Goal: Task Accomplishment & Management: Complete application form

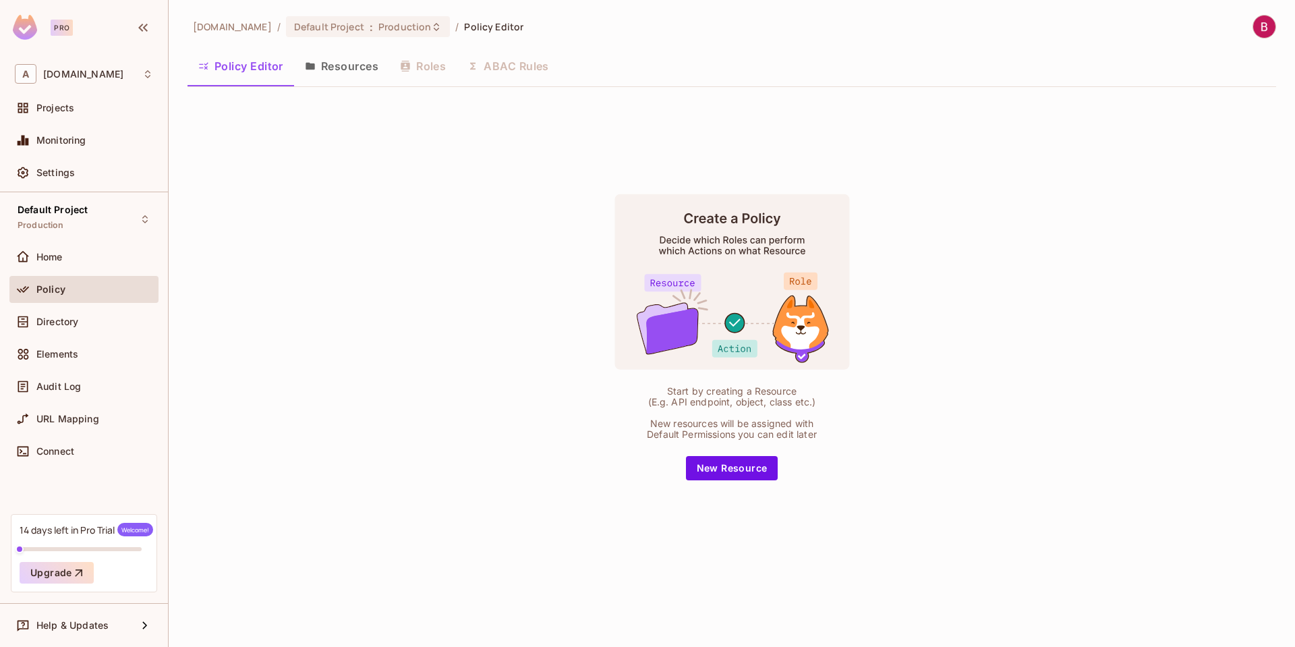
click at [867, 91] on div "[DOMAIN_NAME] / Default Project : Production / Policy Editor Policy Editor Reso…" at bounding box center [732, 295] width 1089 height 561
click at [842, 125] on div "Start by creating a Resource (E.g. API endpoint, object, class etc.) New resour…" at bounding box center [732, 337] width 1089 height 478
click at [356, 70] on button "Resources" at bounding box center [341, 66] width 95 height 34
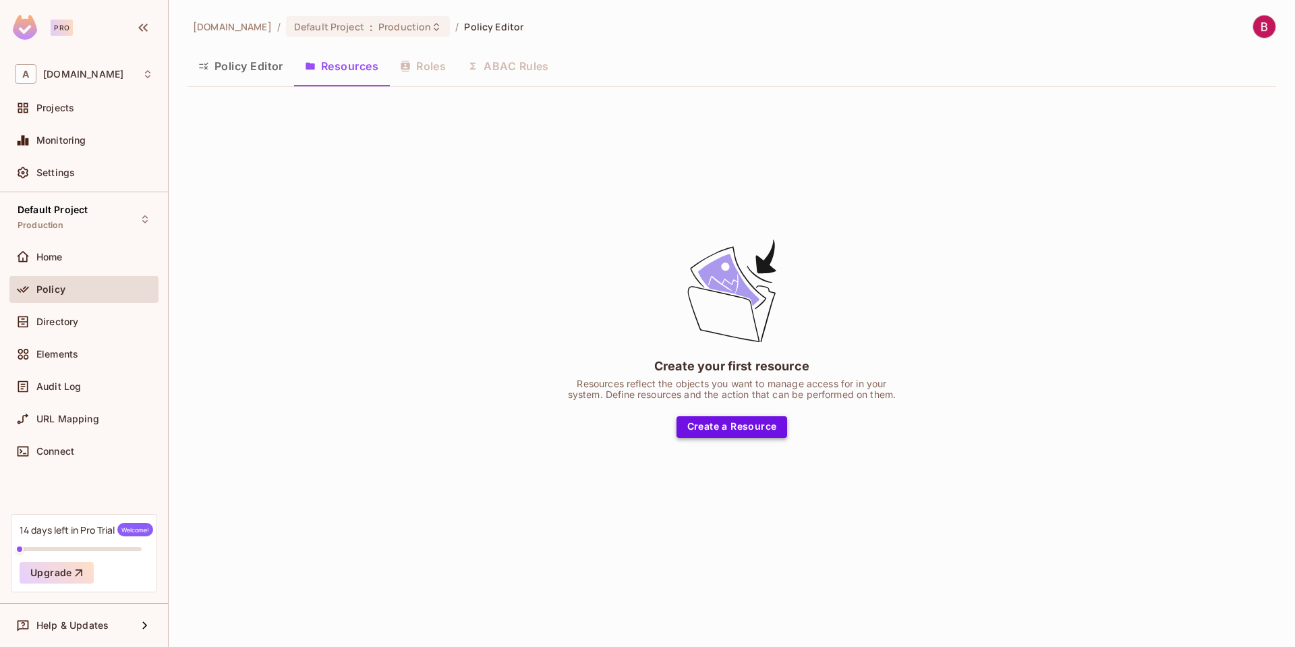
click at [754, 432] on button "Create a Resource" at bounding box center [732, 427] width 111 height 22
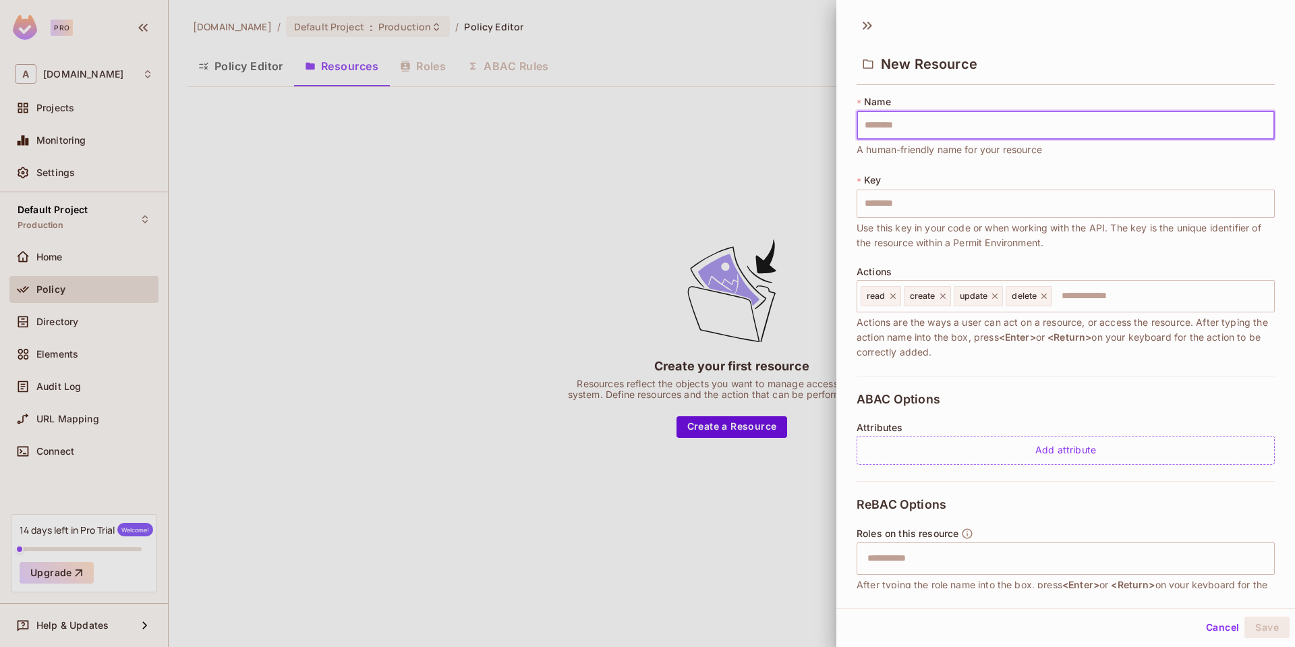
click at [940, 126] on input "text" at bounding box center [1066, 125] width 418 height 28
type input "*"
type input "**"
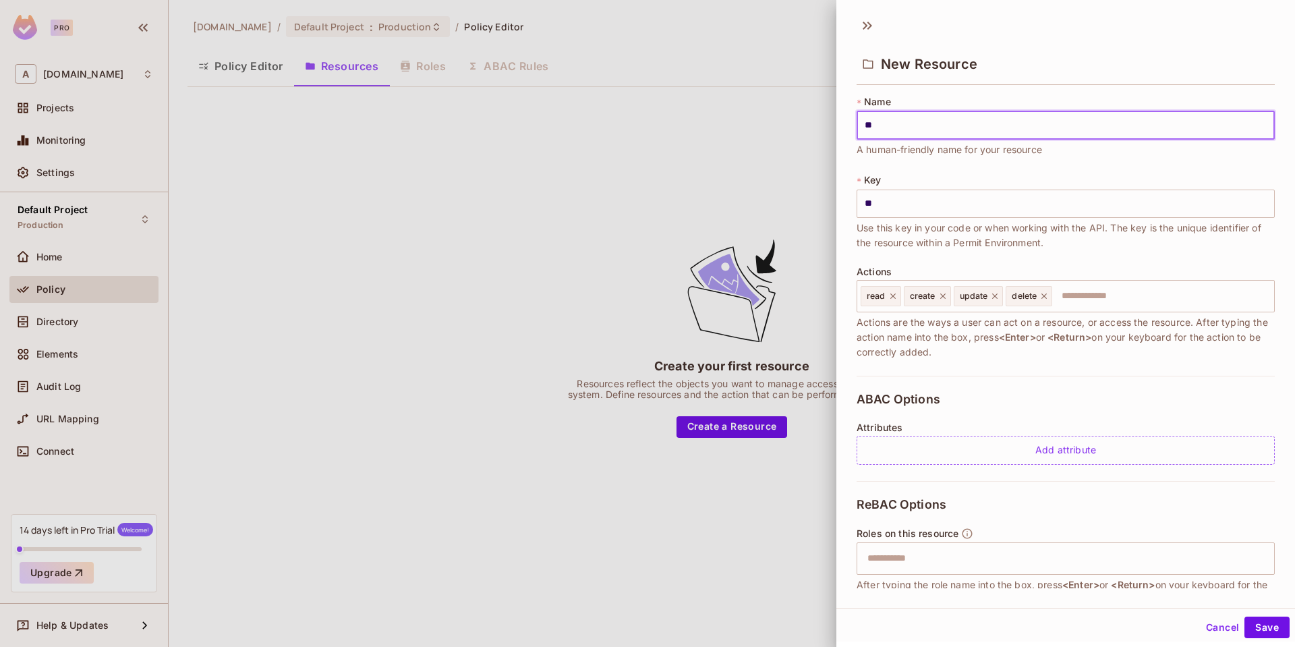
type input "***"
type input "****"
type input "*****"
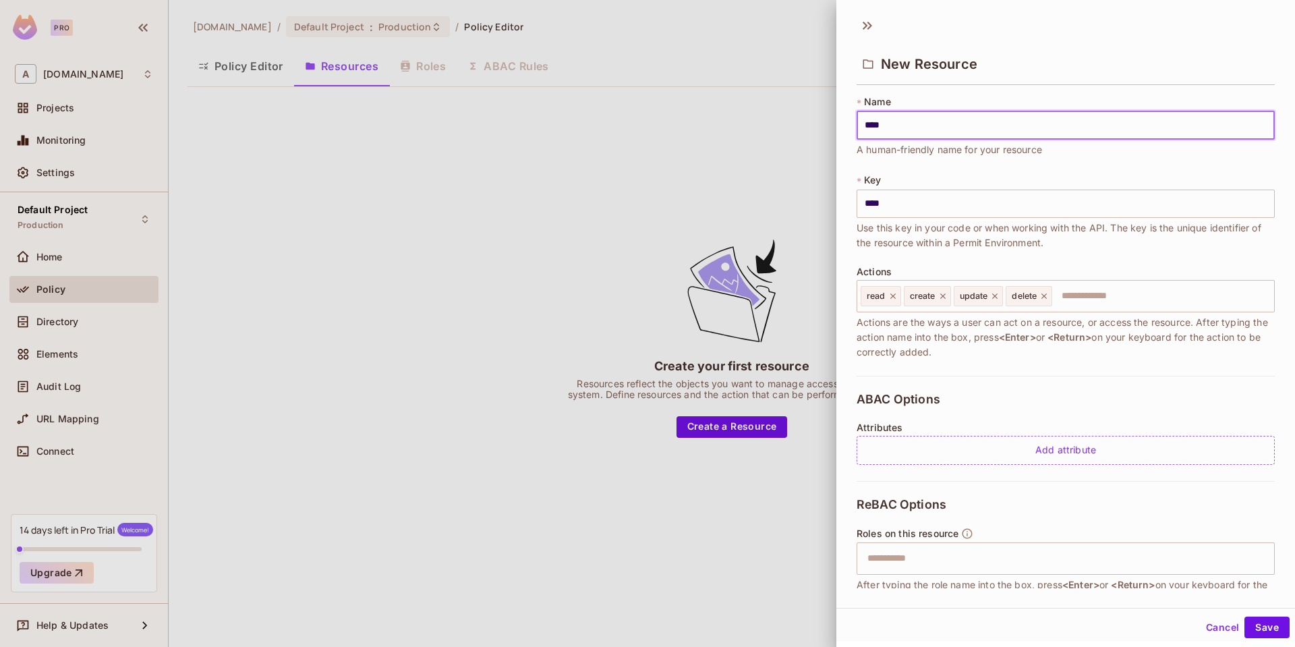
type input "*****"
type input "******"
type input "*******"
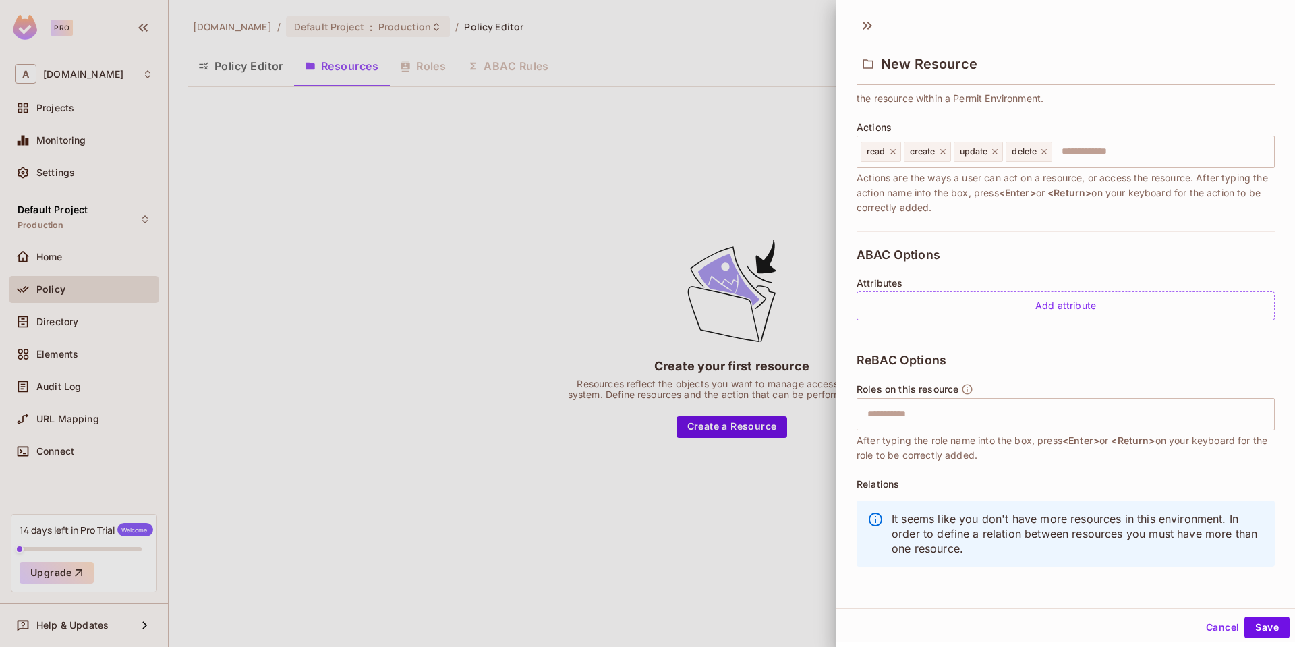
scroll to position [147, 0]
type input "*******"
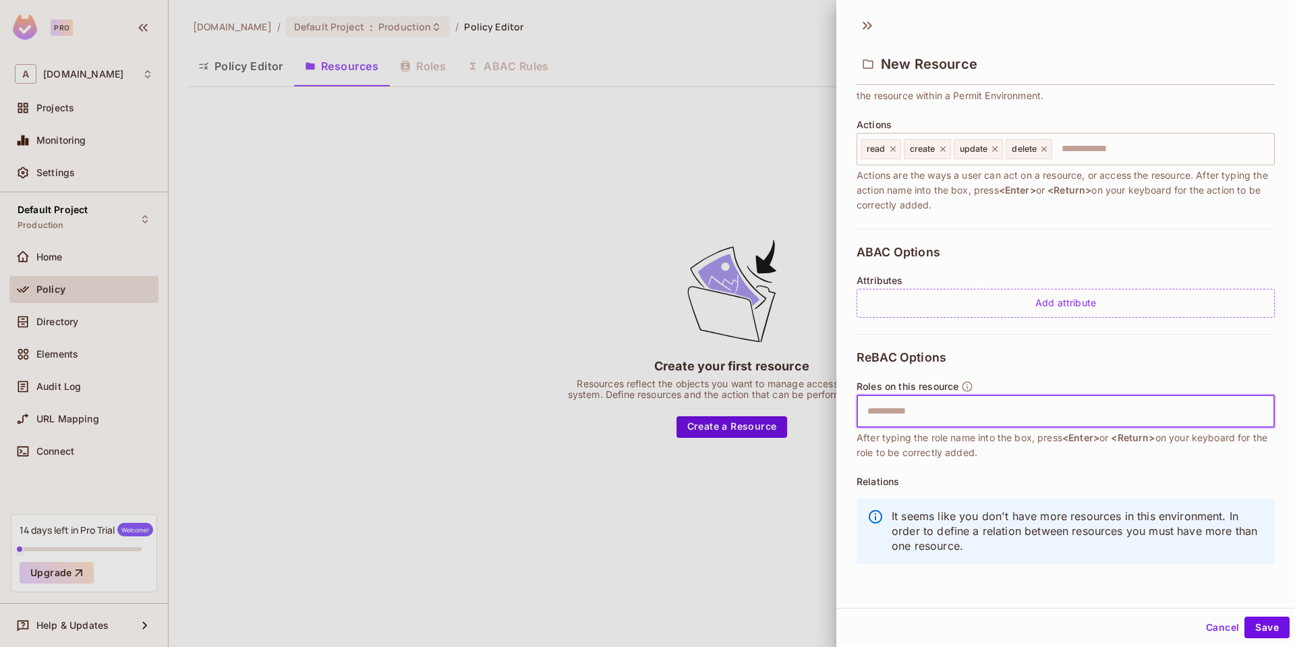
click at [976, 412] on input "text" at bounding box center [1063, 411] width 409 height 27
type input "******"
click at [1266, 630] on button "Save" at bounding box center [1267, 628] width 45 height 22
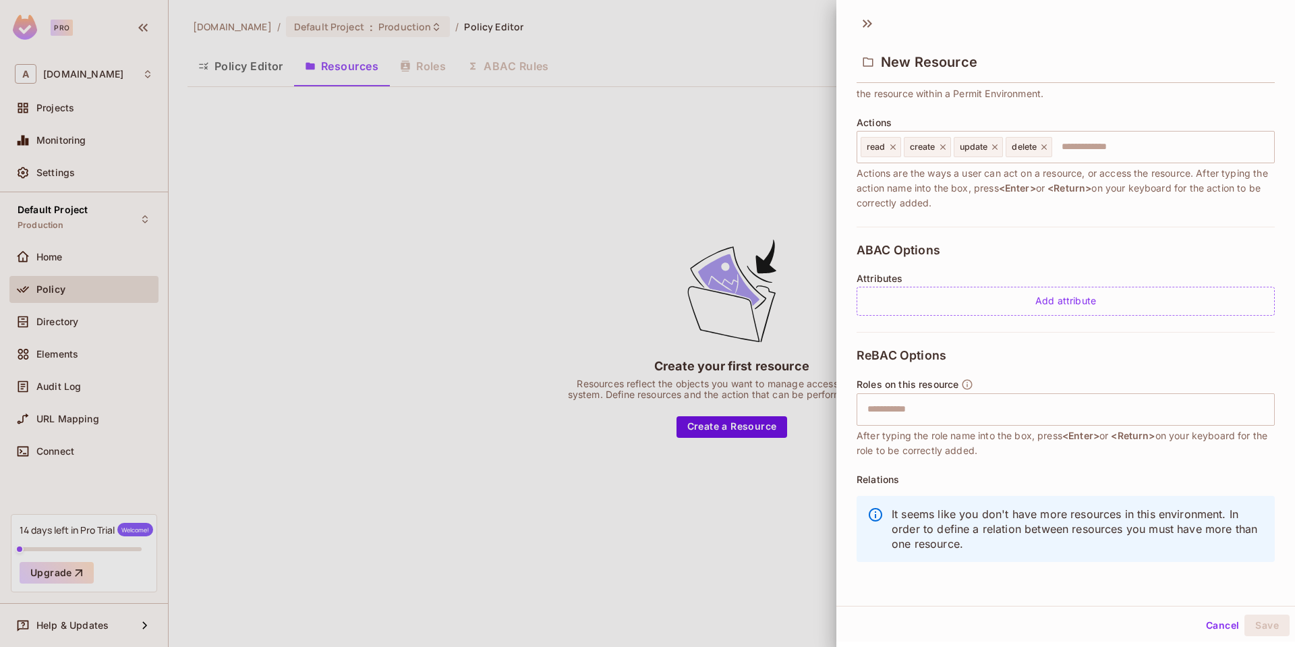
scroll to position [0, 0]
click at [505, 282] on div at bounding box center [647, 323] width 1295 height 647
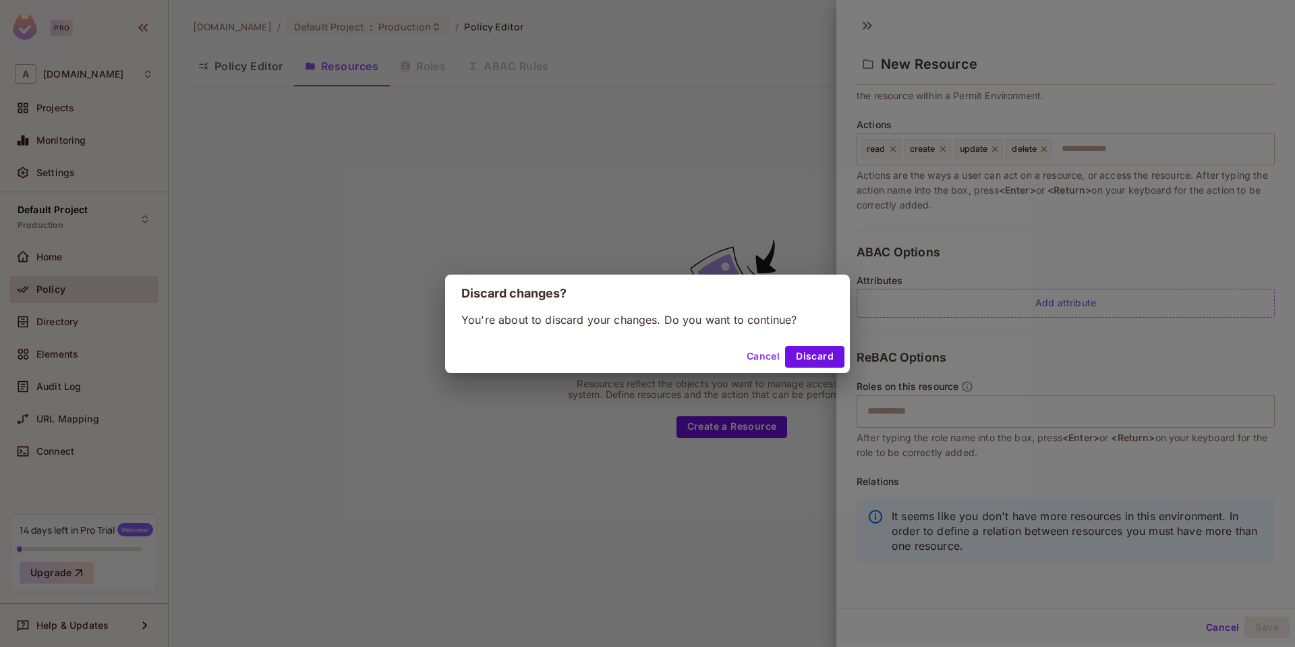
click at [759, 351] on button "Cancel" at bounding box center [763, 357] width 44 height 22
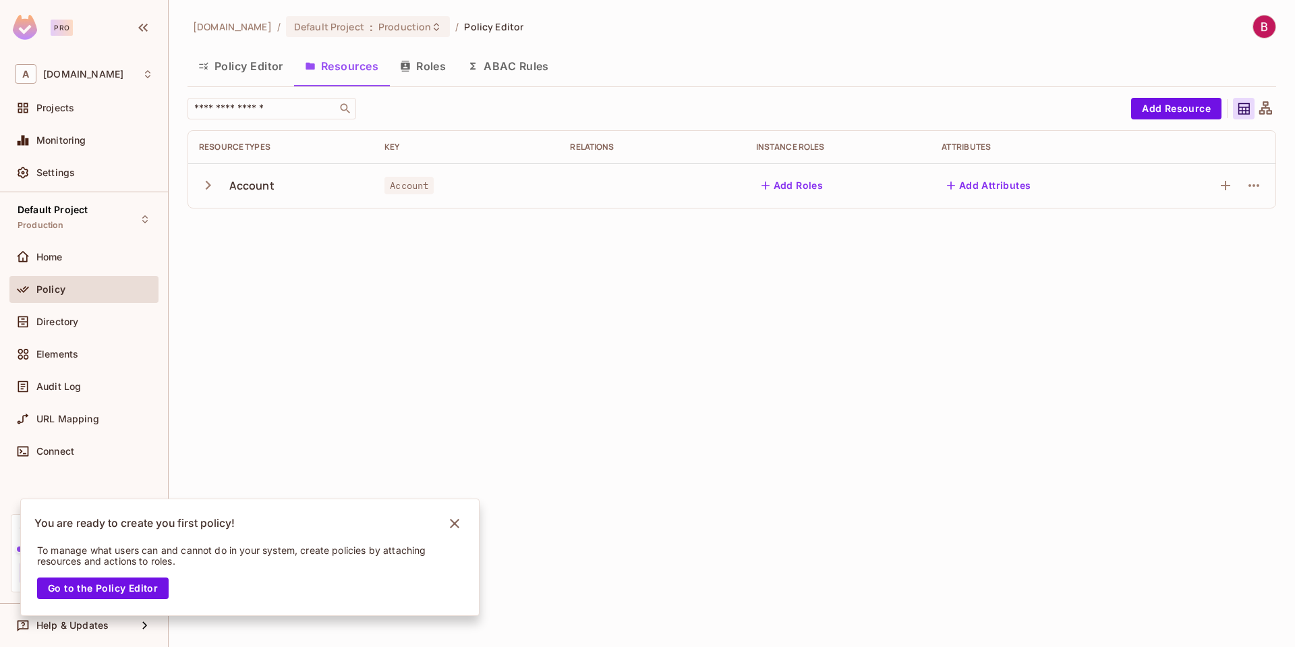
click at [207, 188] on icon "button" at bounding box center [208, 185] width 5 height 9
click at [478, 486] on div "[DOMAIN_NAME] / Default Project : Production / Policy Editor Policy Editor Reso…" at bounding box center [732, 323] width 1127 height 647
click at [418, 71] on button "Roles" at bounding box center [422, 66] width 67 height 34
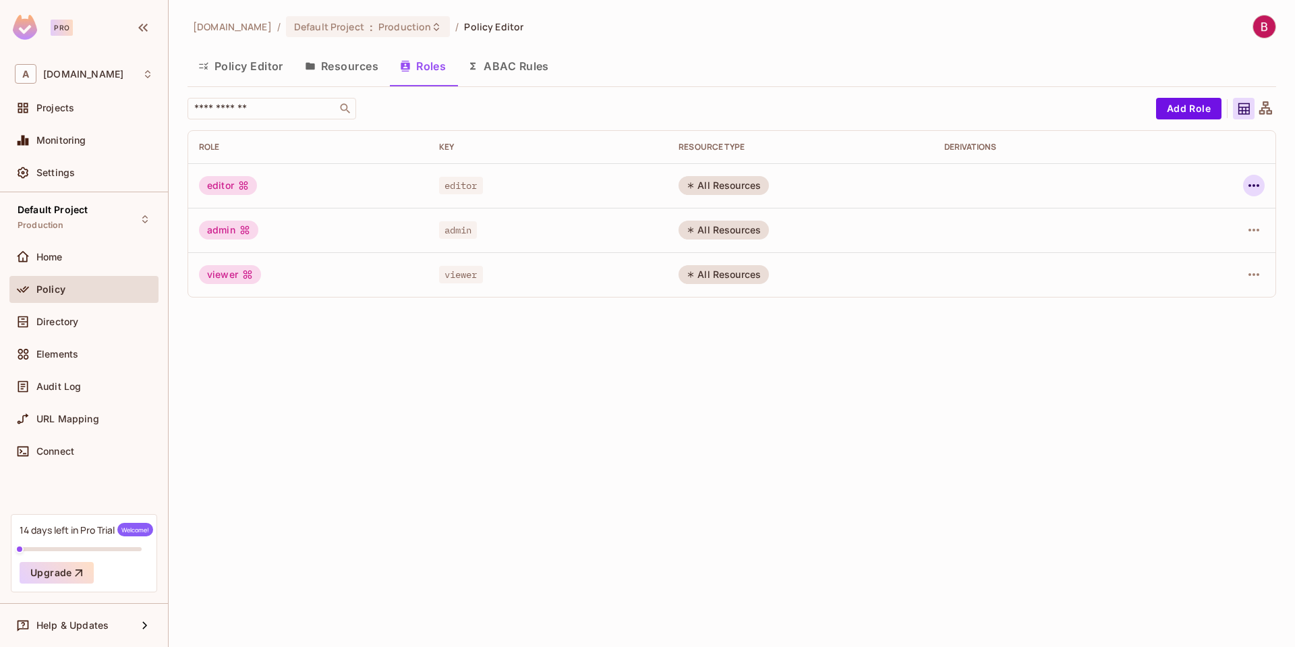
click at [1258, 187] on icon "button" at bounding box center [1254, 185] width 11 height 3
click at [1205, 217] on div "Edit Role" at bounding box center [1194, 216] width 40 height 13
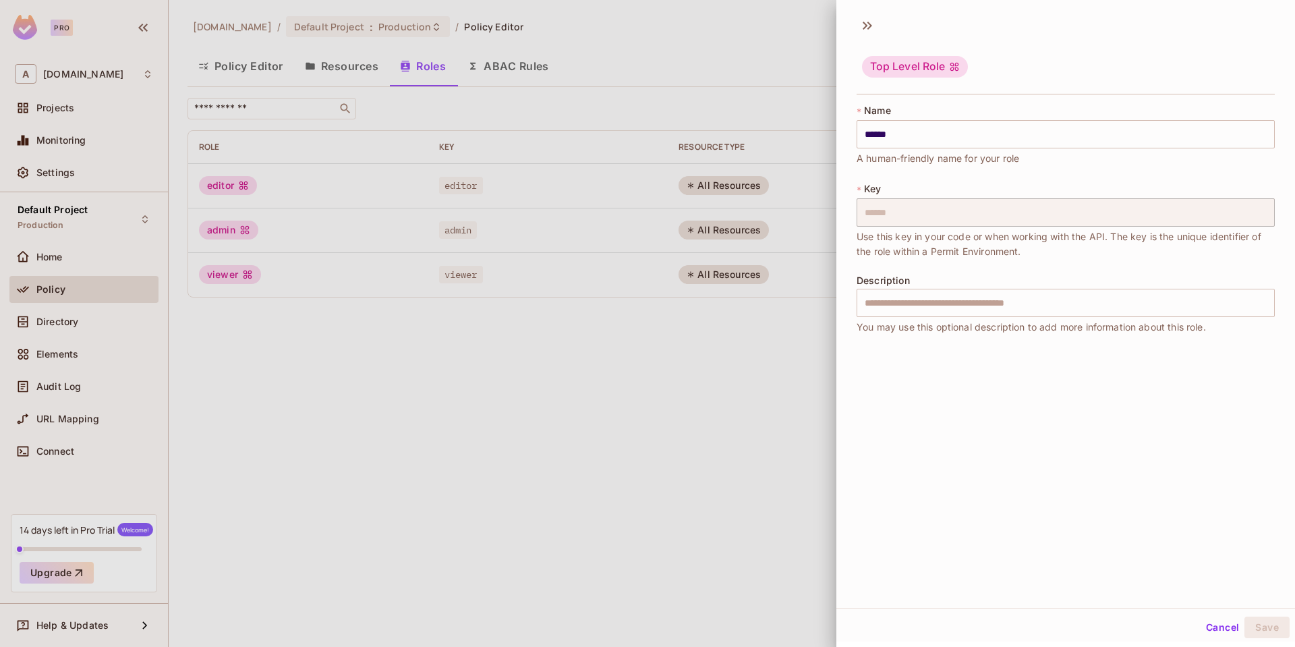
click at [752, 328] on div at bounding box center [647, 323] width 1295 height 647
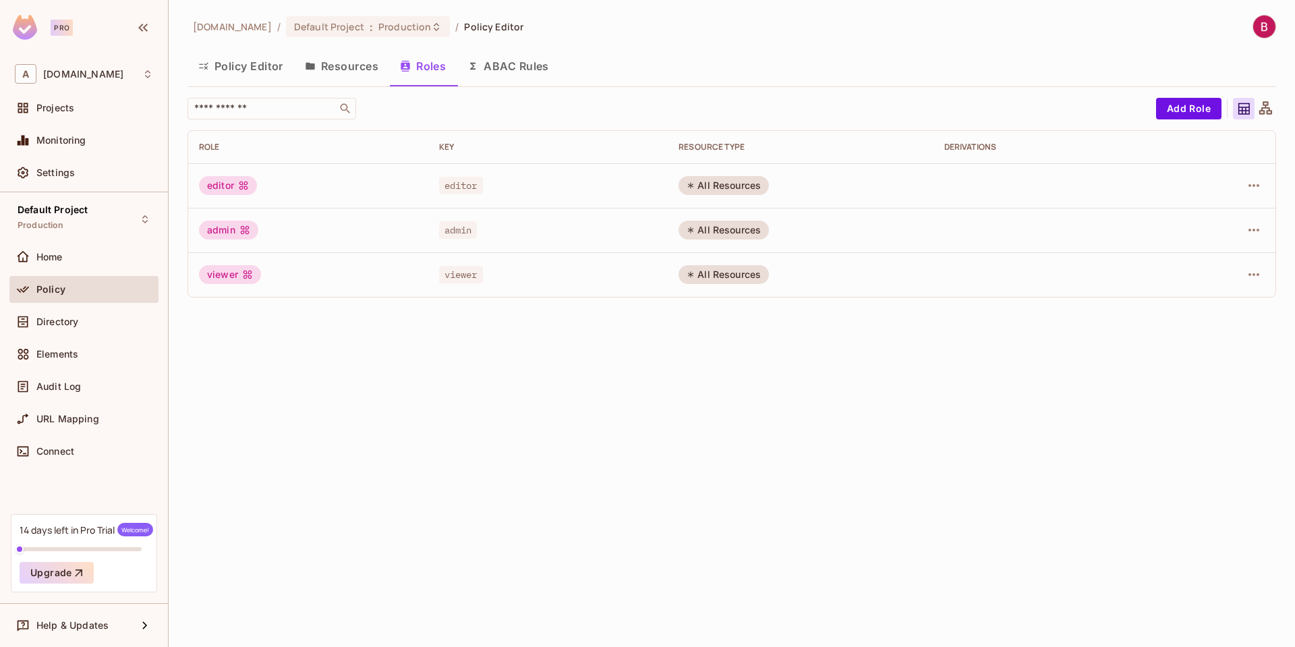
click at [339, 72] on button "Resources" at bounding box center [341, 66] width 95 height 34
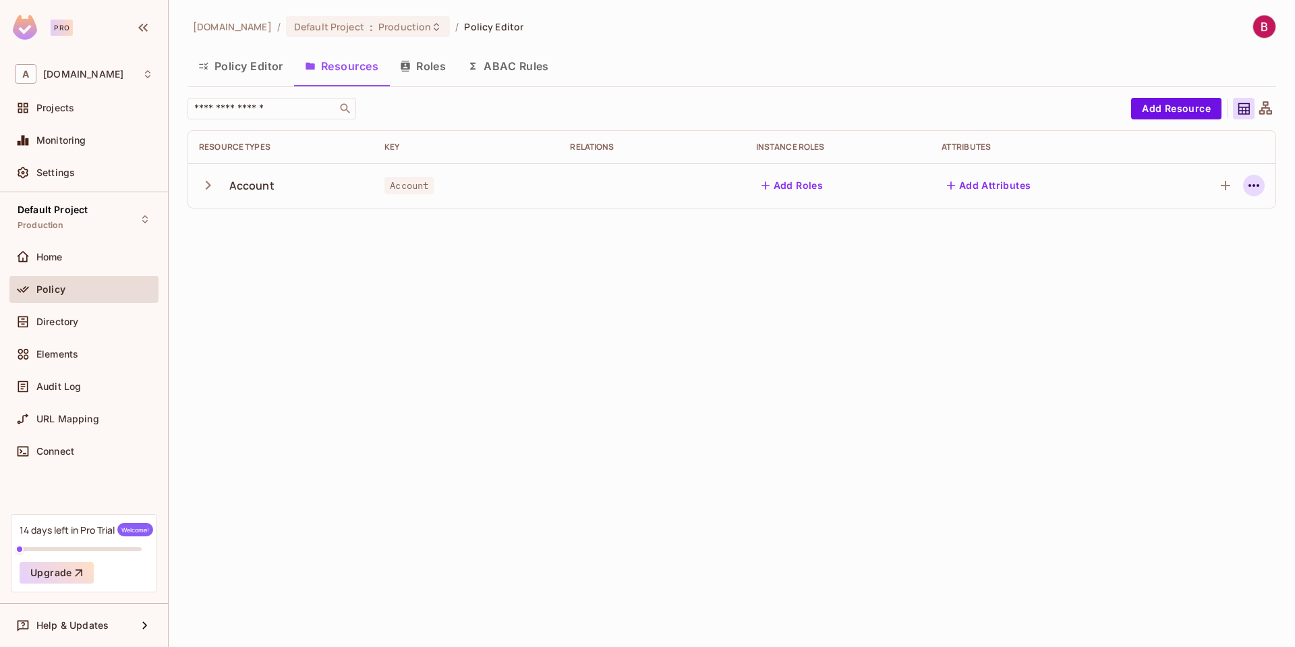
click at [1255, 188] on icon "button" at bounding box center [1254, 185] width 16 height 16
click at [1183, 235] on div "Edit Resource" at bounding box center [1195, 238] width 63 height 13
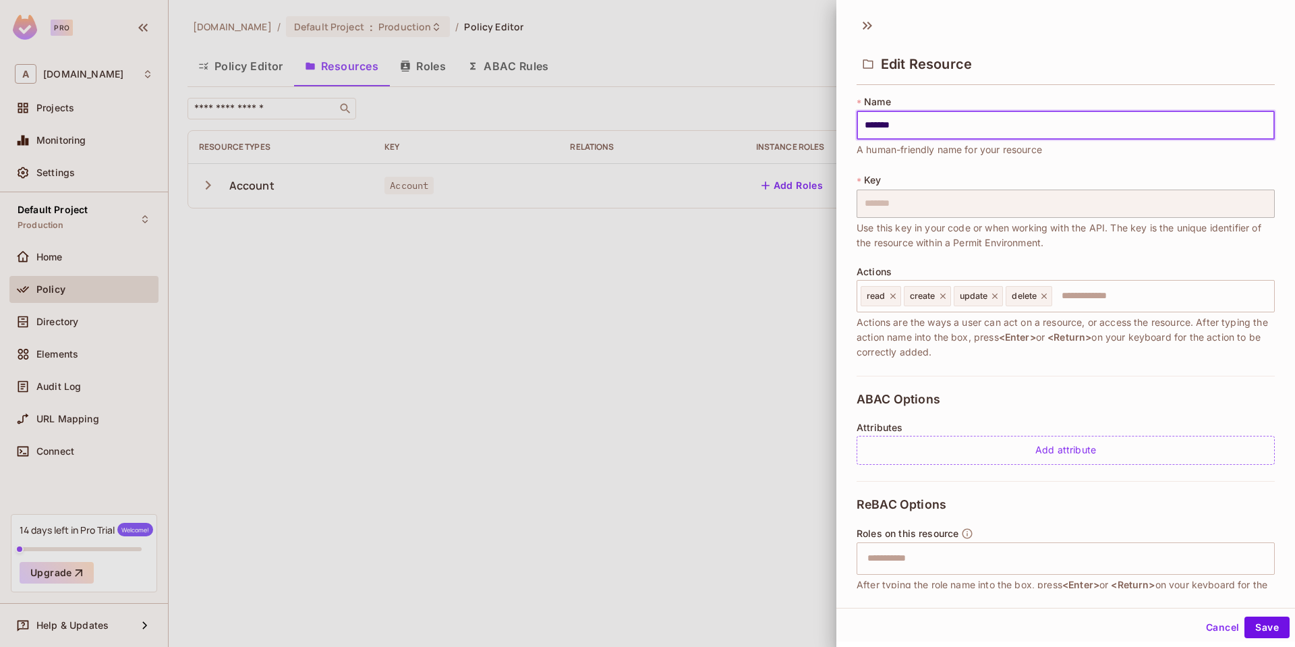
click at [805, 310] on div at bounding box center [647, 323] width 1295 height 647
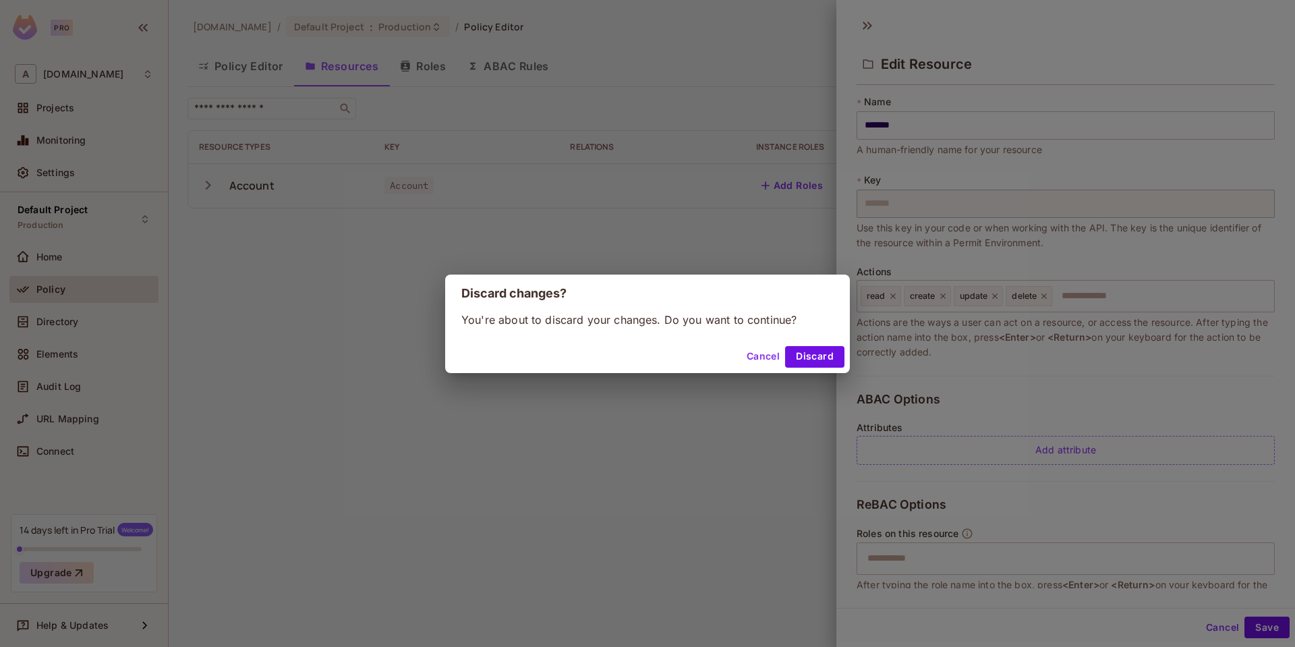
click at [772, 355] on button "Cancel" at bounding box center [763, 357] width 44 height 22
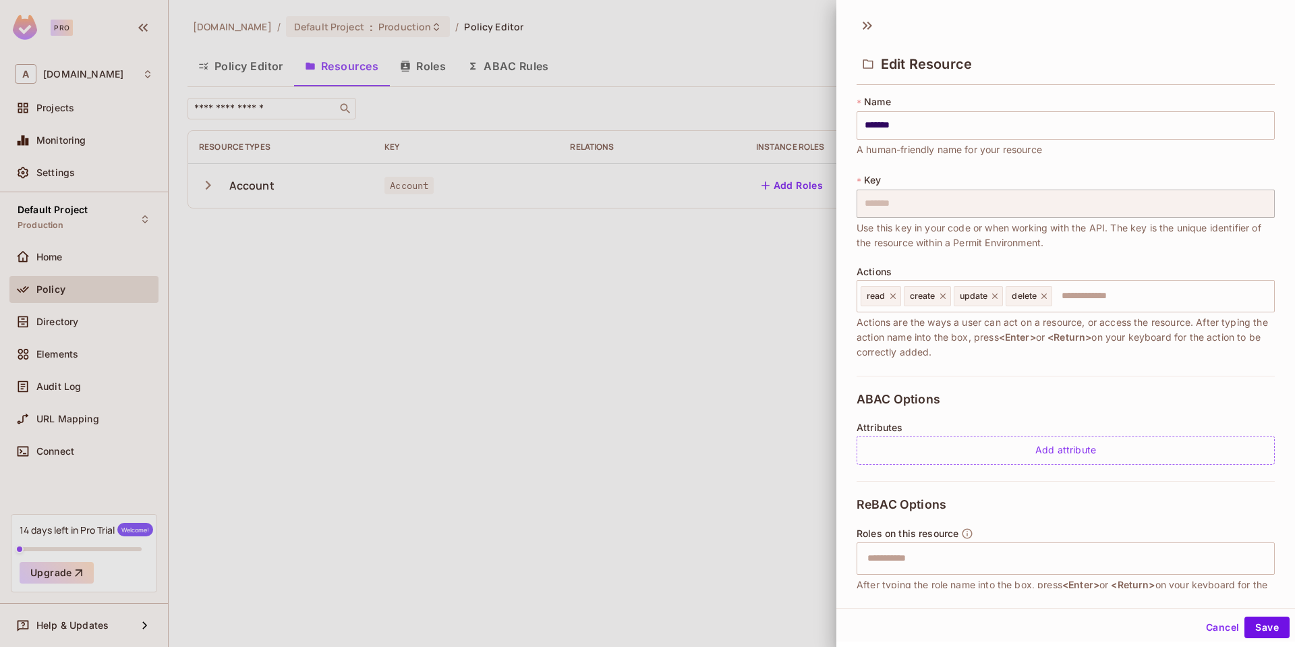
click at [750, 344] on div at bounding box center [647, 323] width 1295 height 647
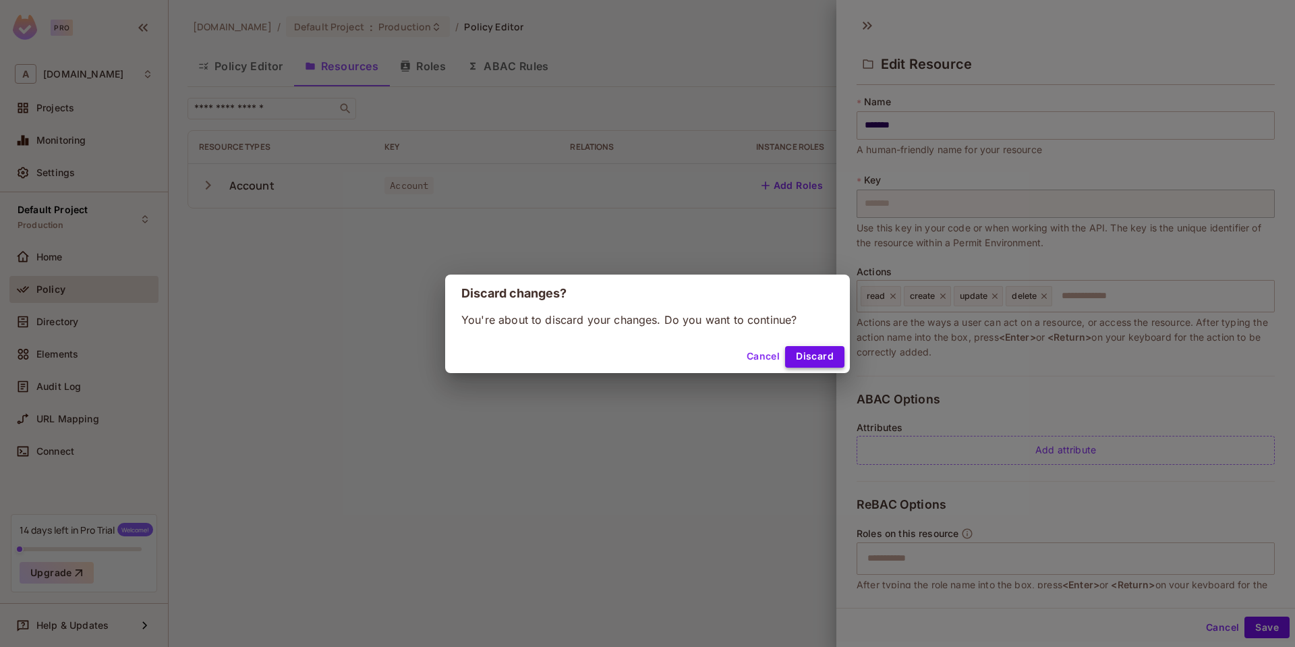
click at [791, 347] on button "Discard" at bounding box center [814, 357] width 59 height 22
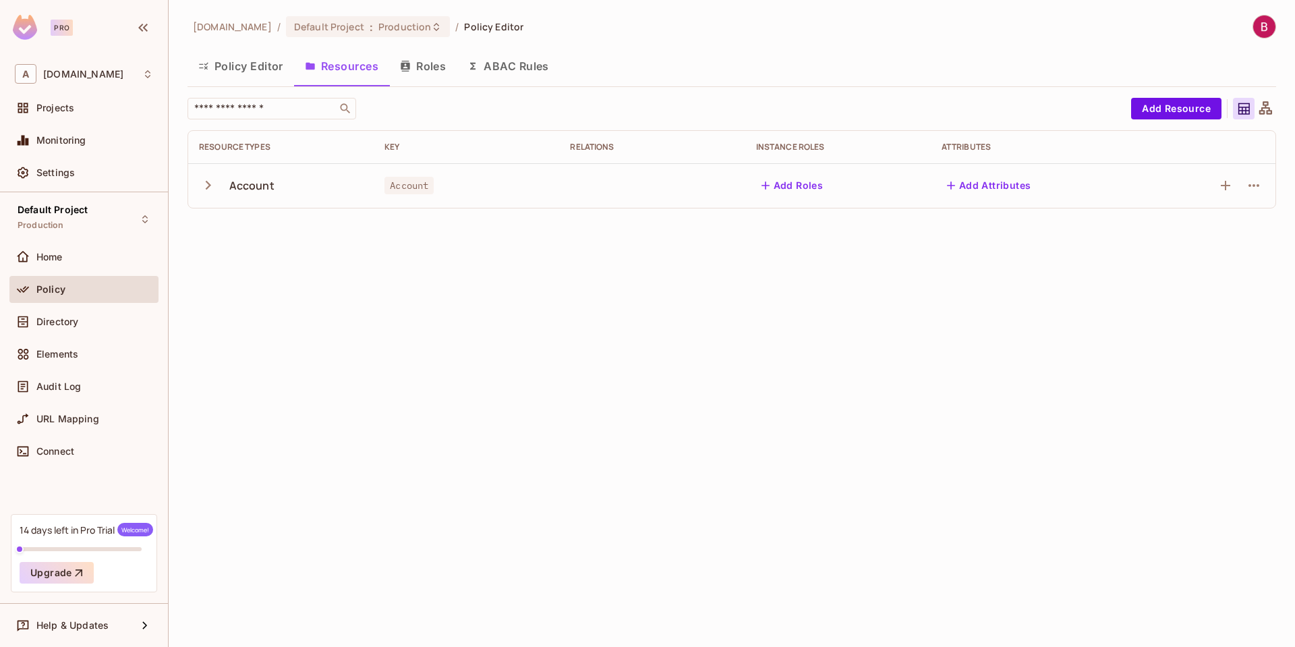
click at [779, 182] on button "Add Roles" at bounding box center [792, 186] width 73 height 22
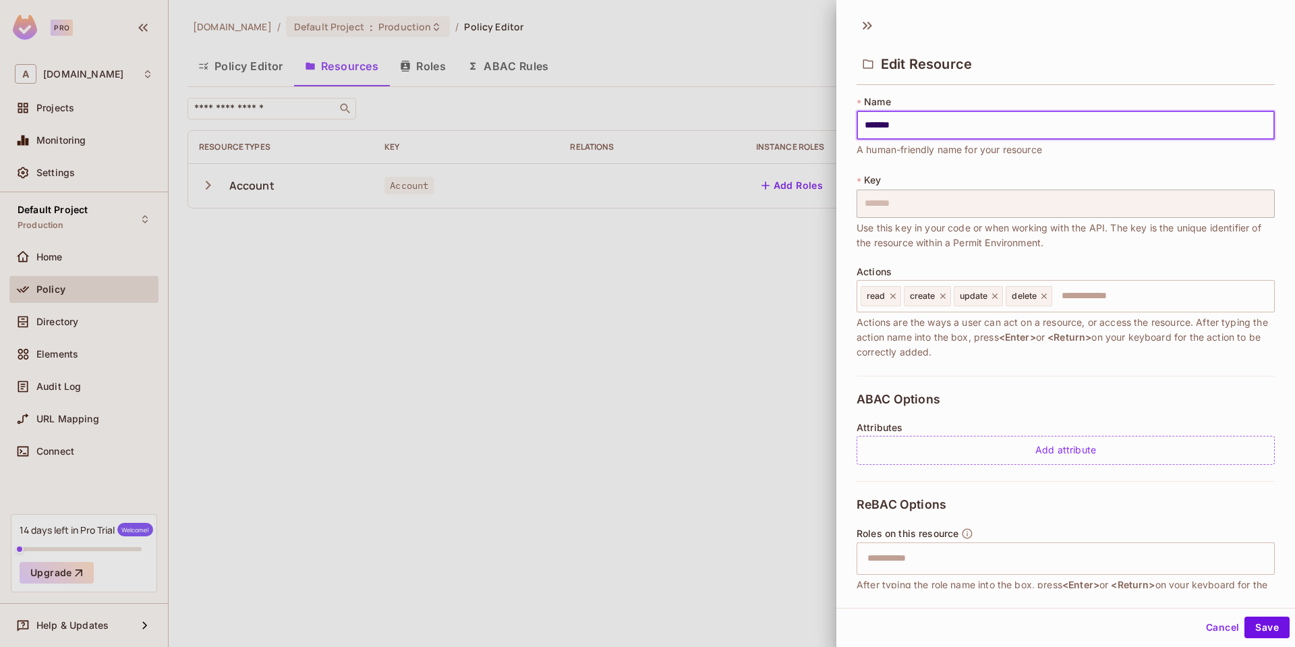
click at [783, 264] on div at bounding box center [647, 323] width 1295 height 647
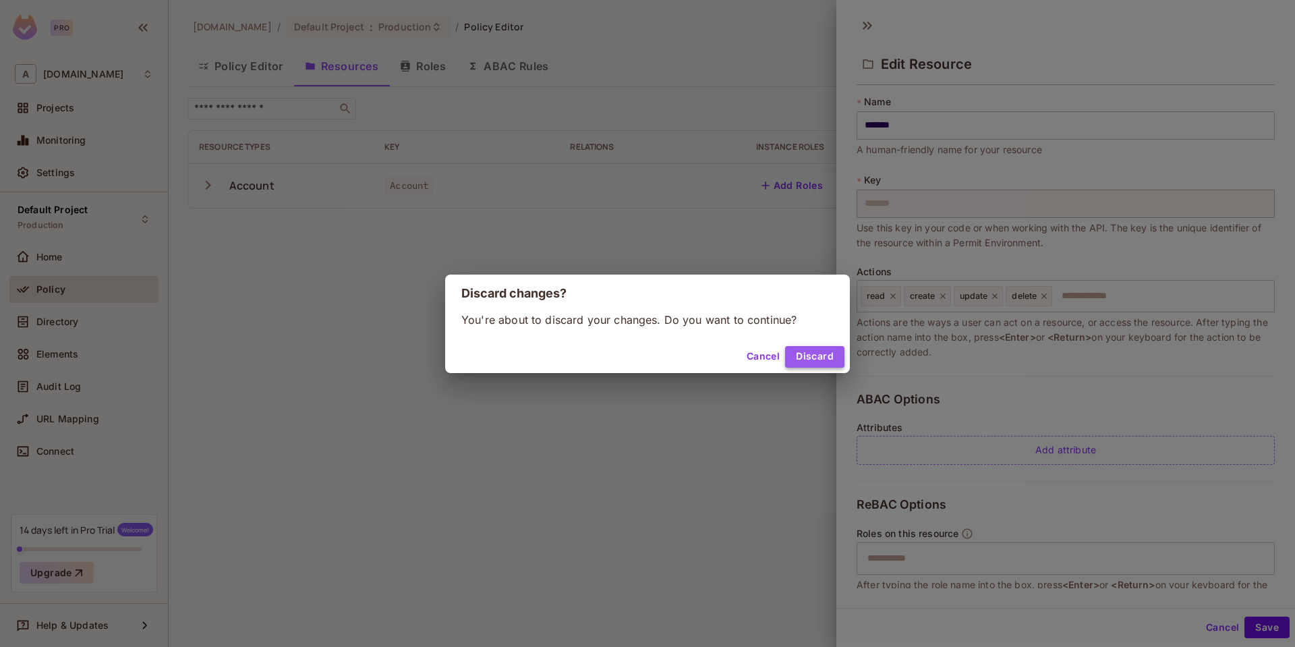
click at [810, 354] on button "Discard" at bounding box center [814, 357] width 59 height 22
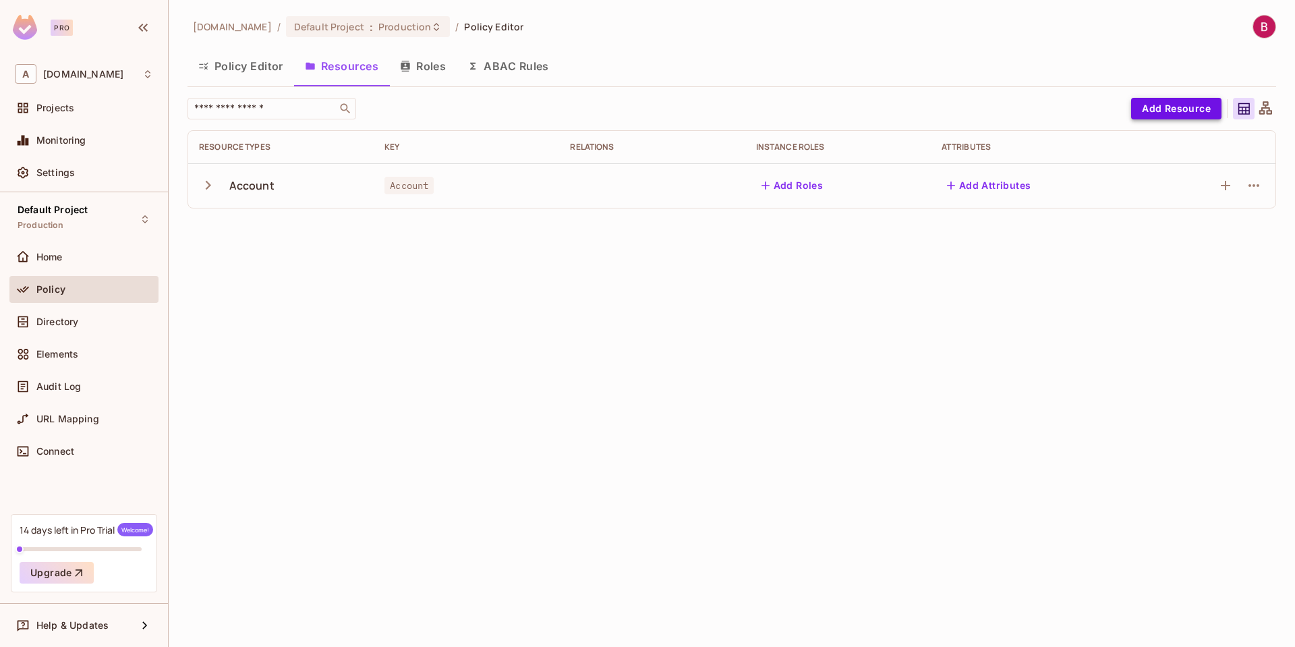
click at [1169, 115] on button "Add Resource" at bounding box center [1176, 109] width 90 height 22
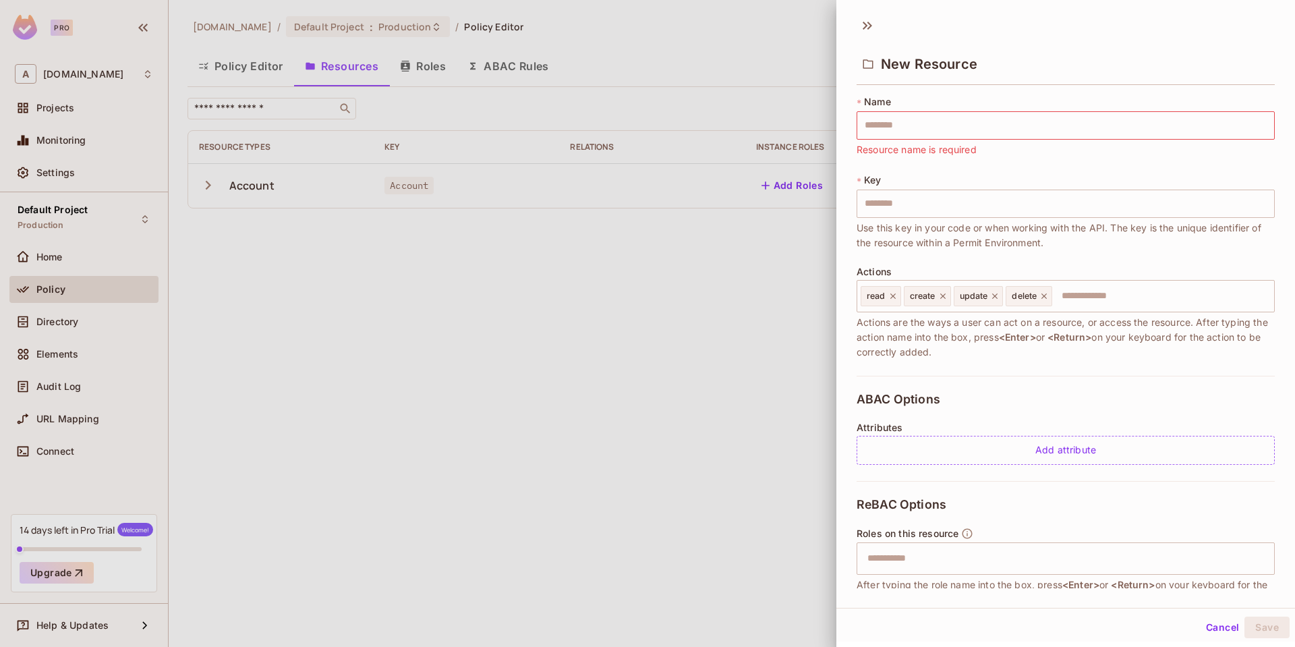
click at [764, 273] on div at bounding box center [647, 323] width 1295 height 647
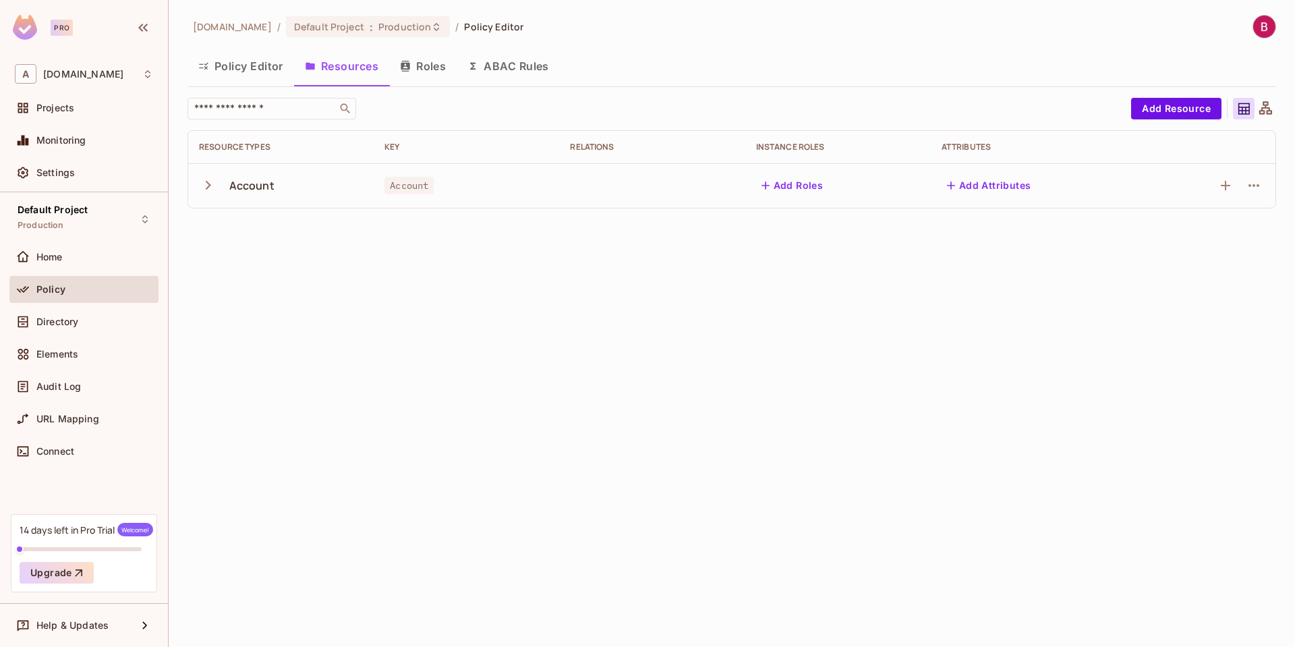
click at [534, 66] on button "ABAC Rules" at bounding box center [508, 66] width 103 height 34
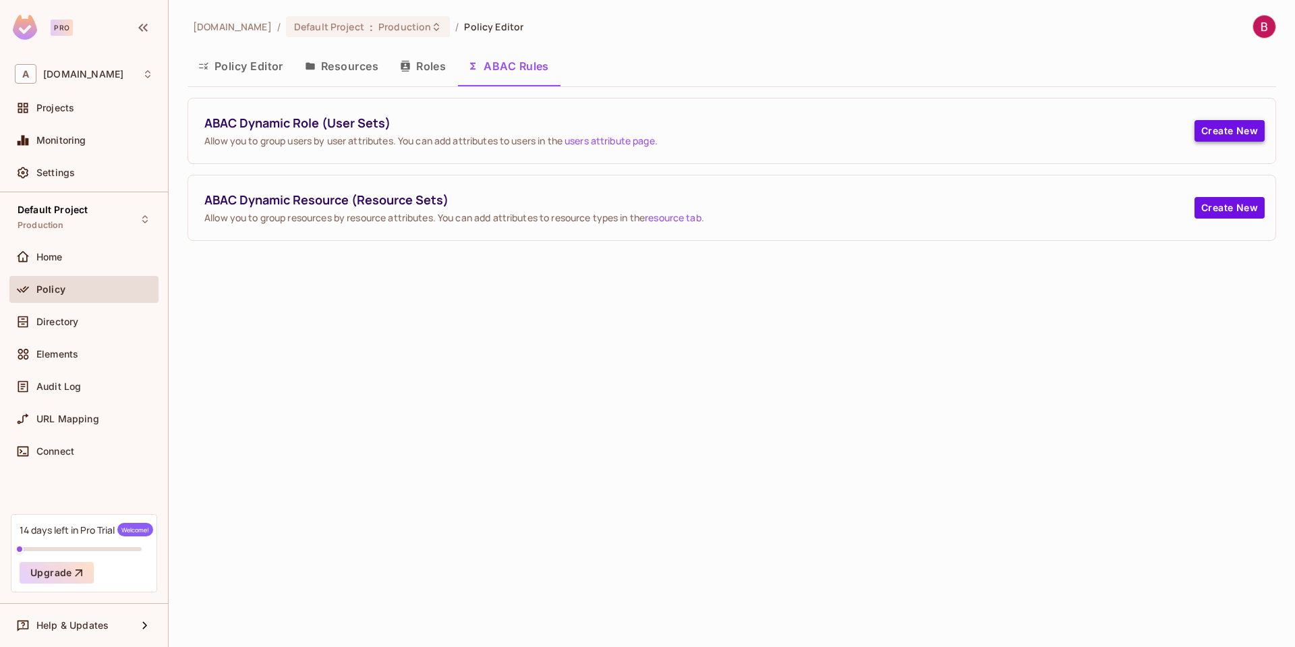
click at [1201, 125] on button "Create New" at bounding box center [1230, 131] width 70 height 22
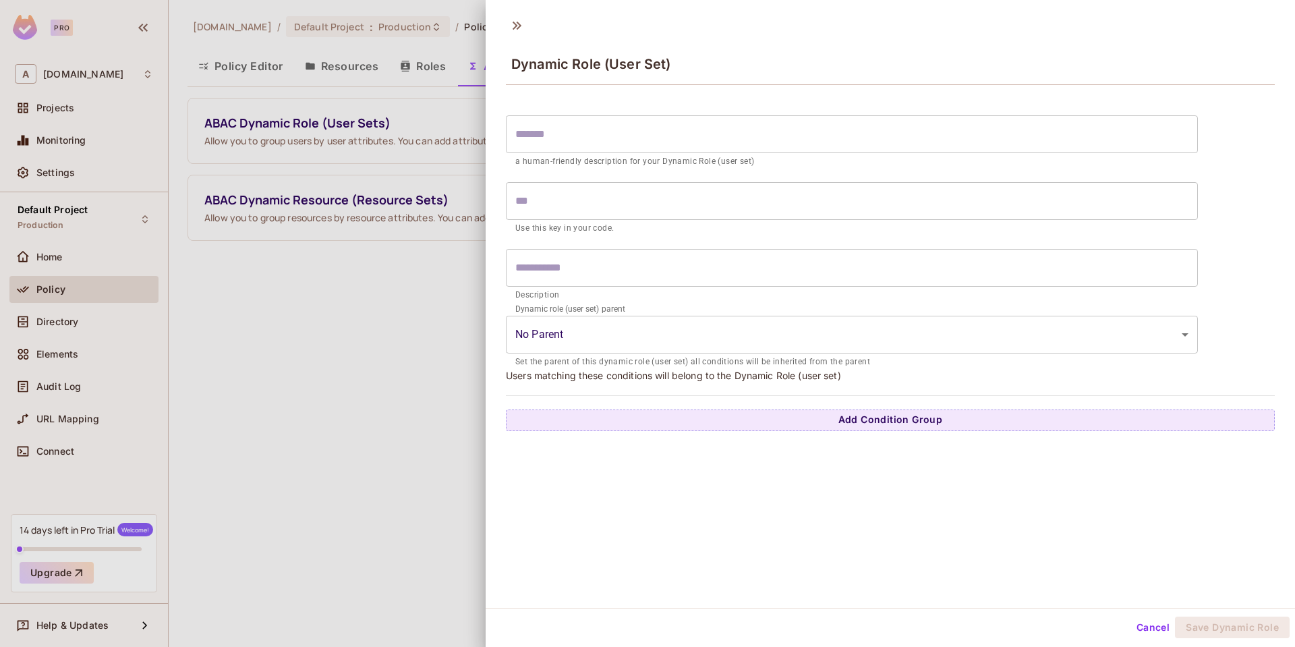
click at [462, 269] on div at bounding box center [647, 323] width 1295 height 647
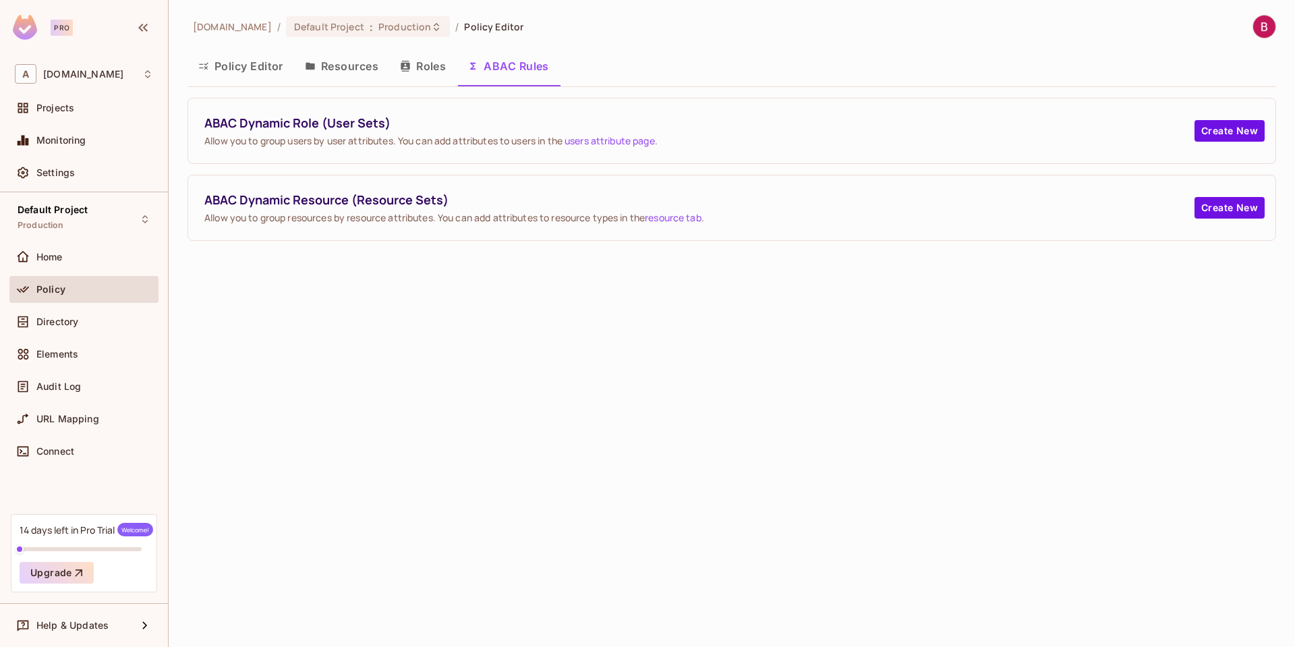
click at [248, 72] on button "Policy Editor" at bounding box center [241, 66] width 107 height 34
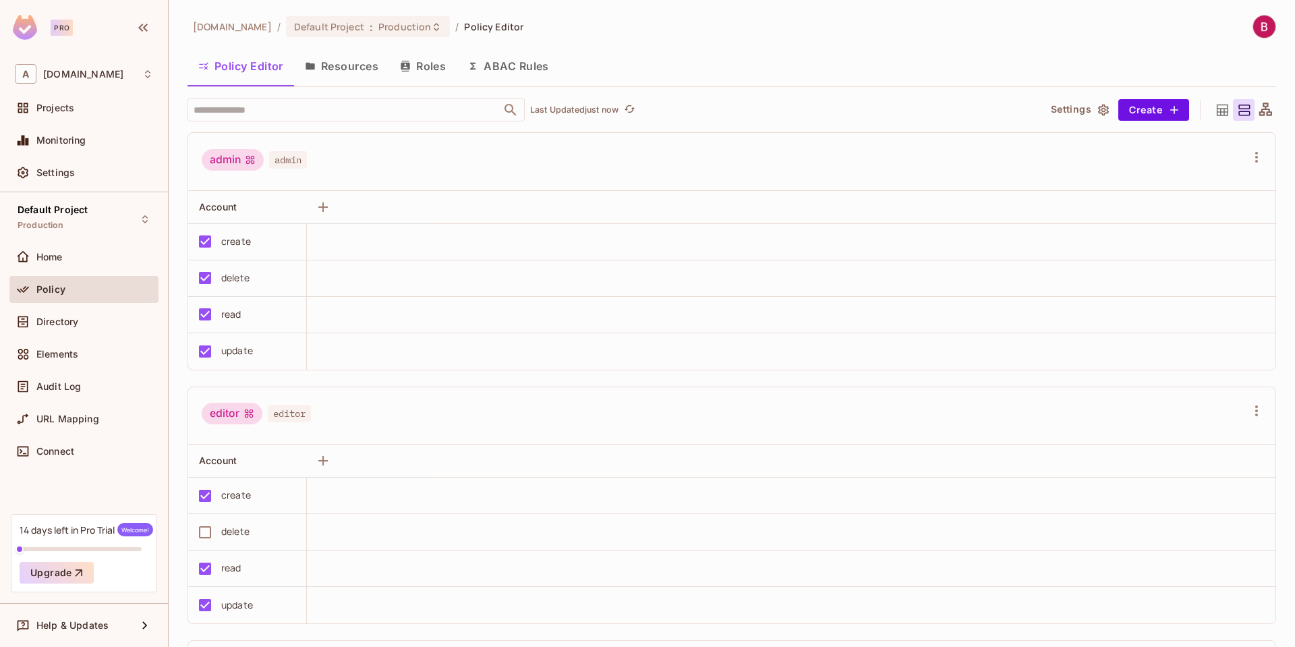
click at [1216, 116] on icon at bounding box center [1222, 110] width 17 height 17
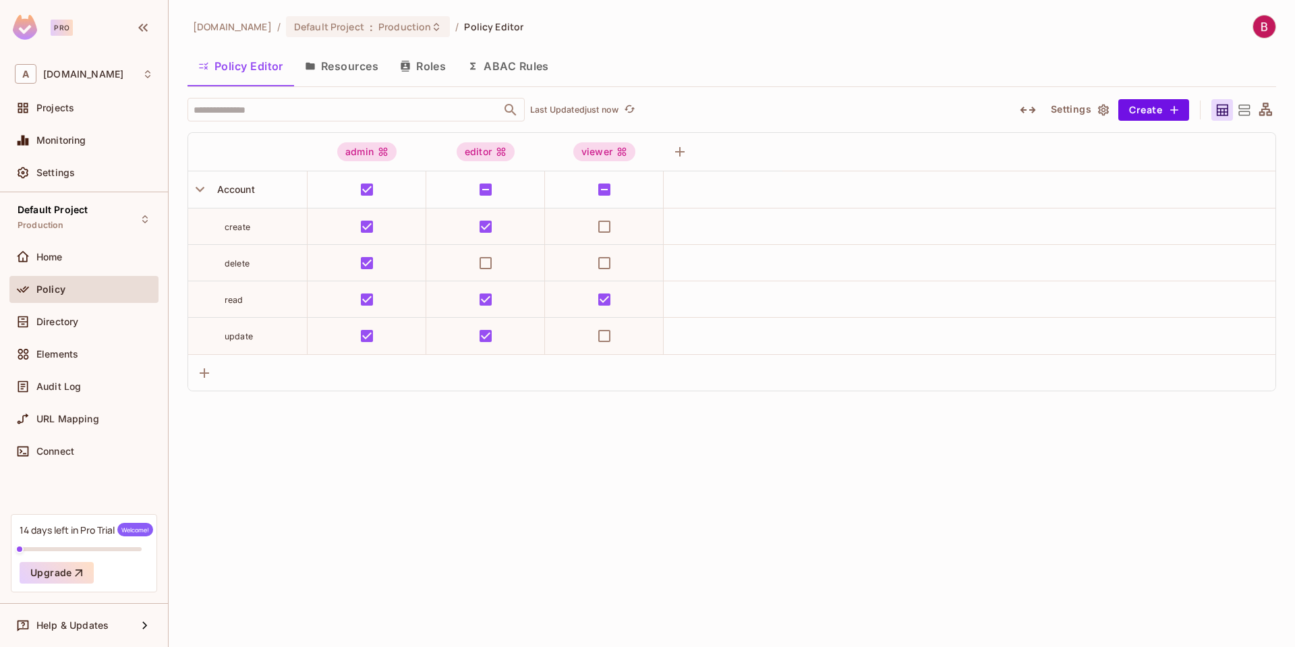
click at [1245, 105] on icon at bounding box center [1244, 110] width 11 height 11
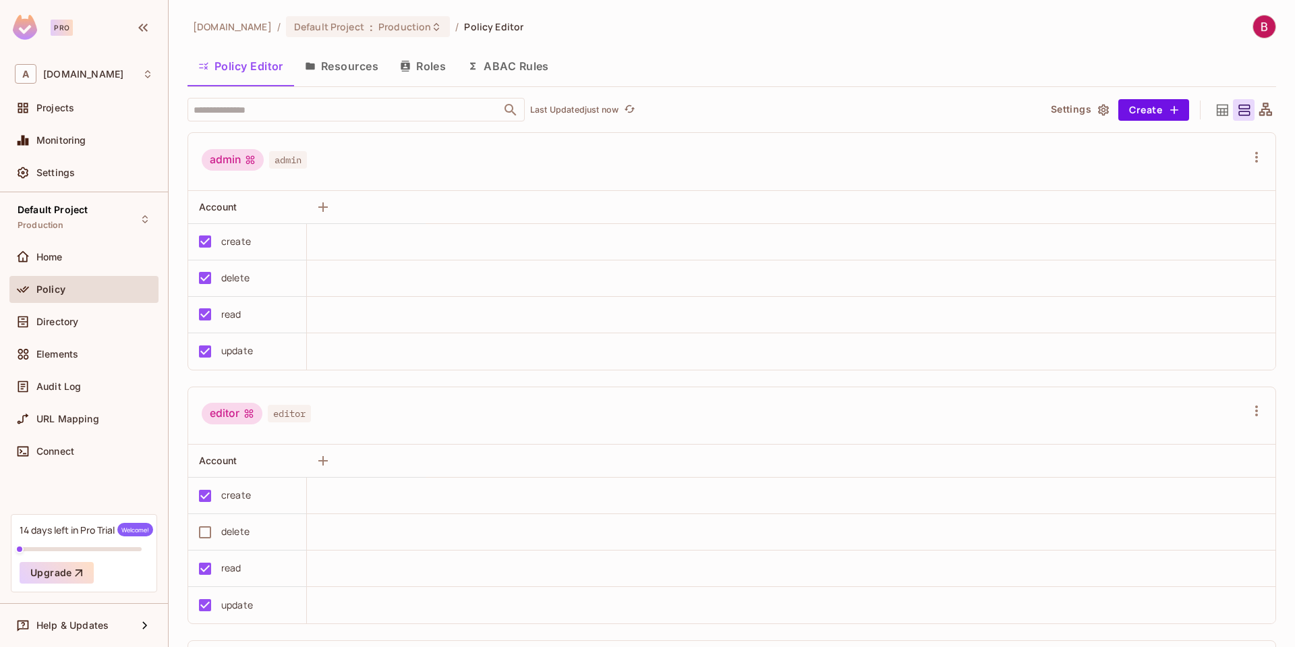
click at [1257, 114] on icon at bounding box center [1265, 110] width 17 height 17
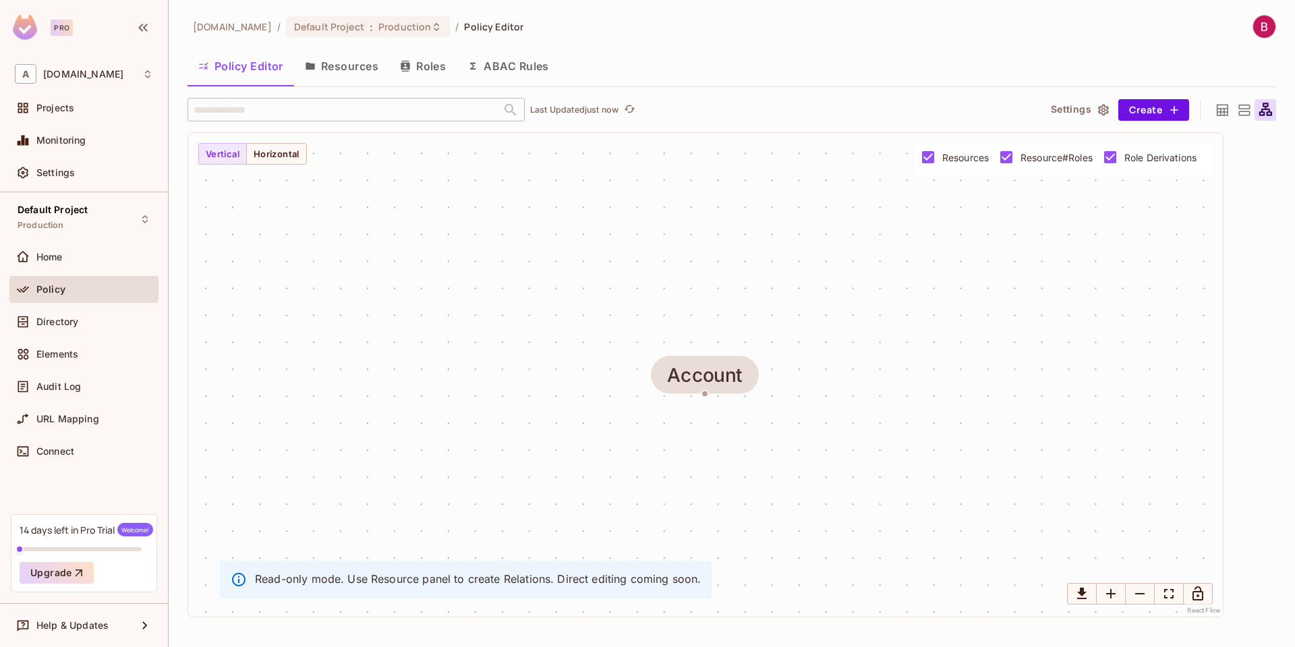
click at [1244, 113] on icon at bounding box center [1244, 110] width 17 height 17
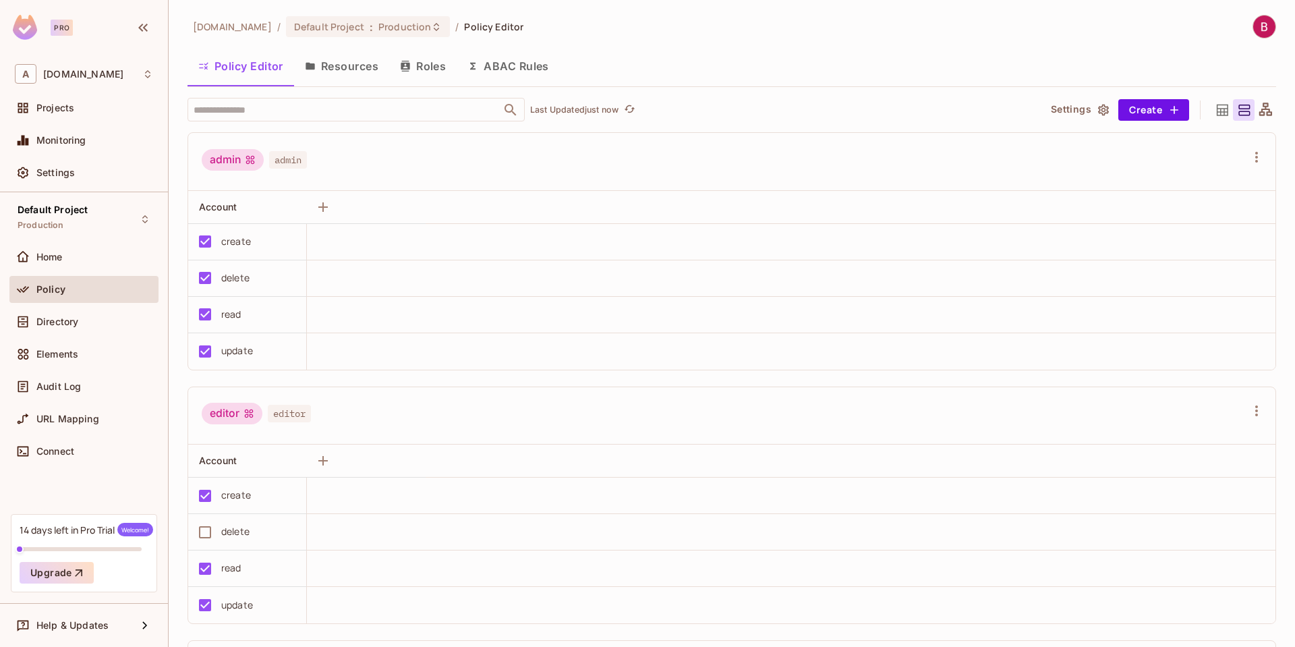
click at [1214, 117] on icon at bounding box center [1222, 110] width 17 height 17
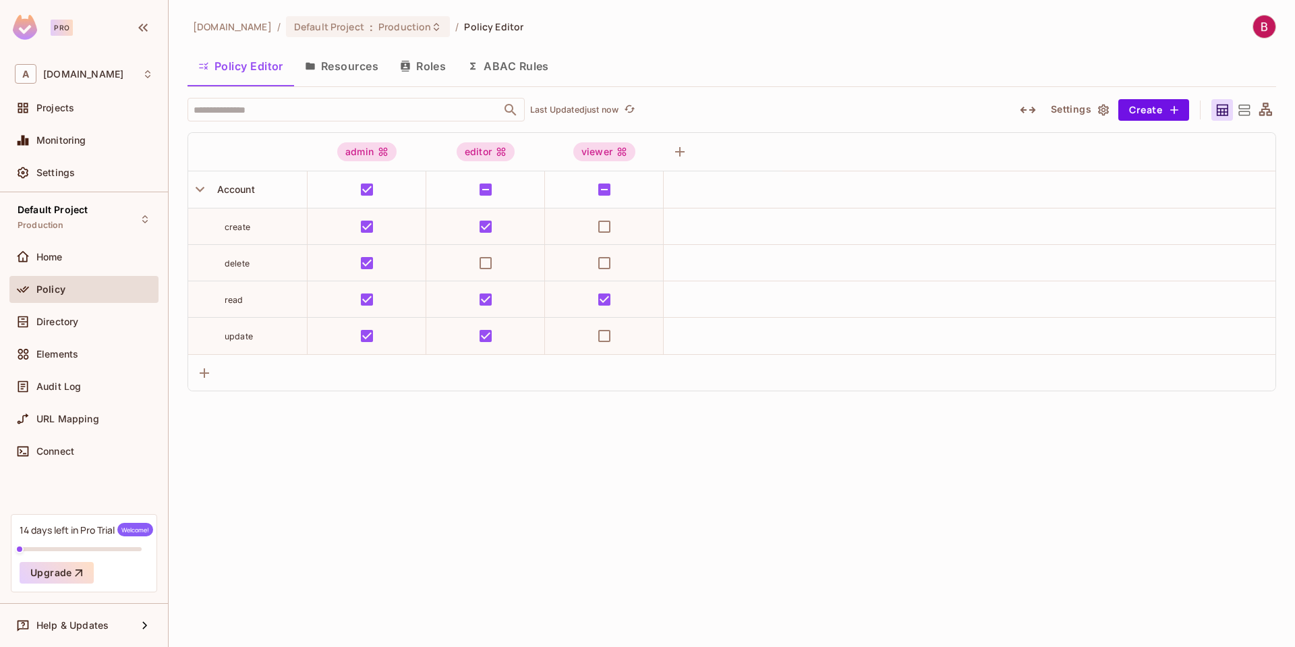
click at [1239, 109] on icon at bounding box center [1244, 110] width 17 height 17
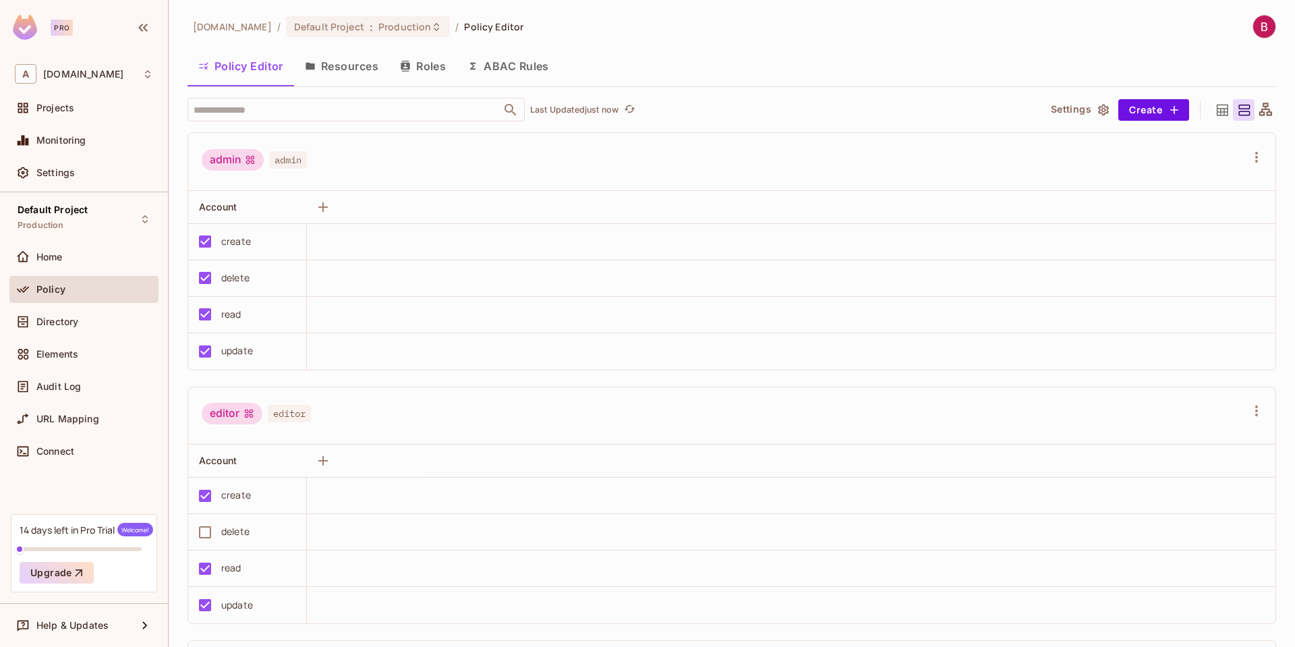
click at [434, 242] on td at bounding box center [791, 242] width 969 height 36
click at [327, 202] on icon "button" at bounding box center [323, 207] width 16 height 16
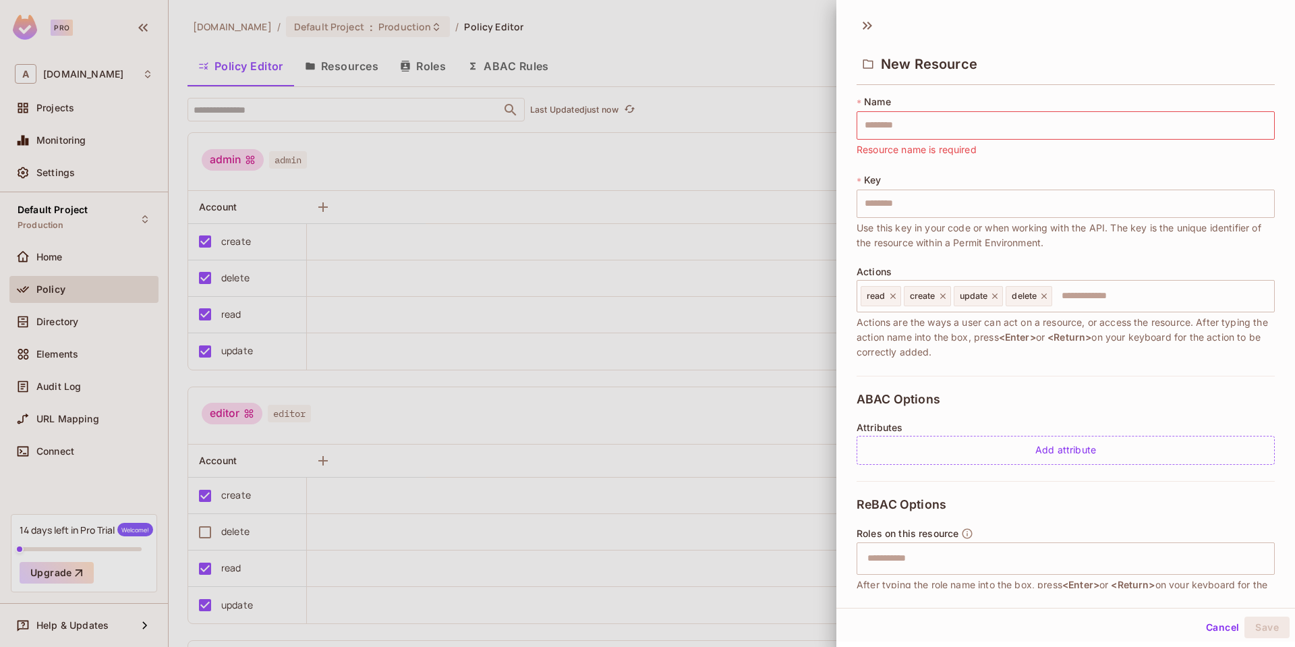
click at [714, 146] on div at bounding box center [647, 323] width 1295 height 647
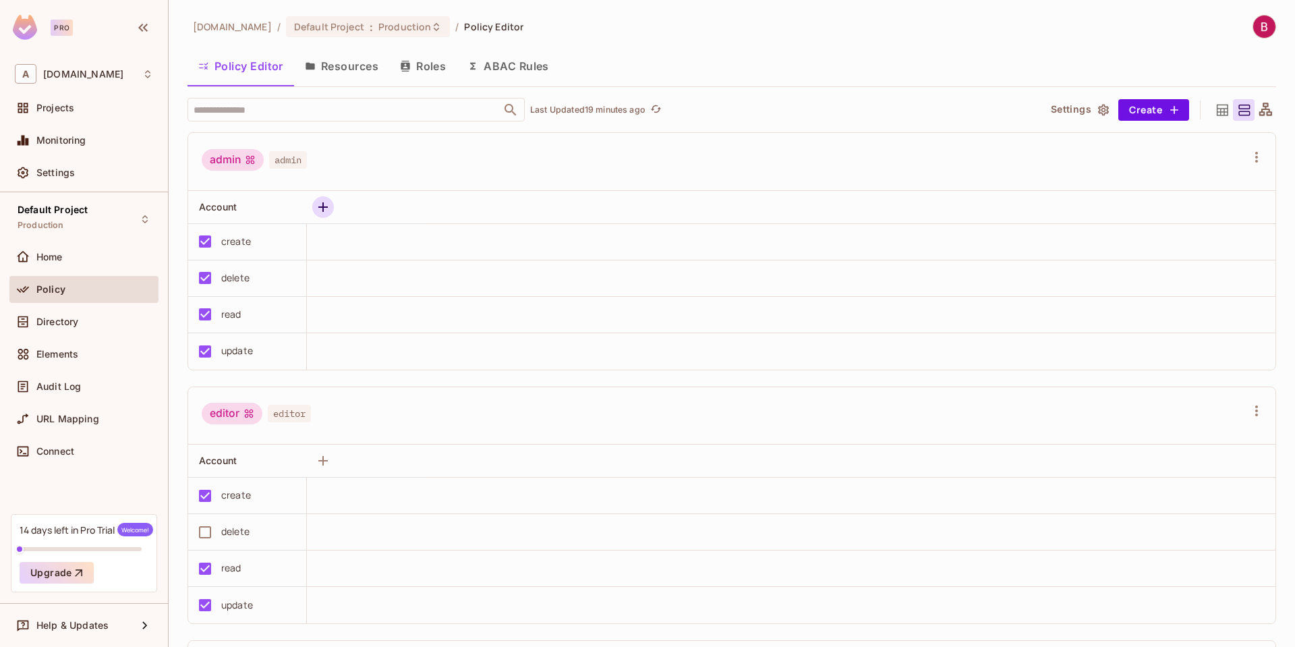
click at [328, 206] on icon "button" at bounding box center [322, 206] width 9 height 9
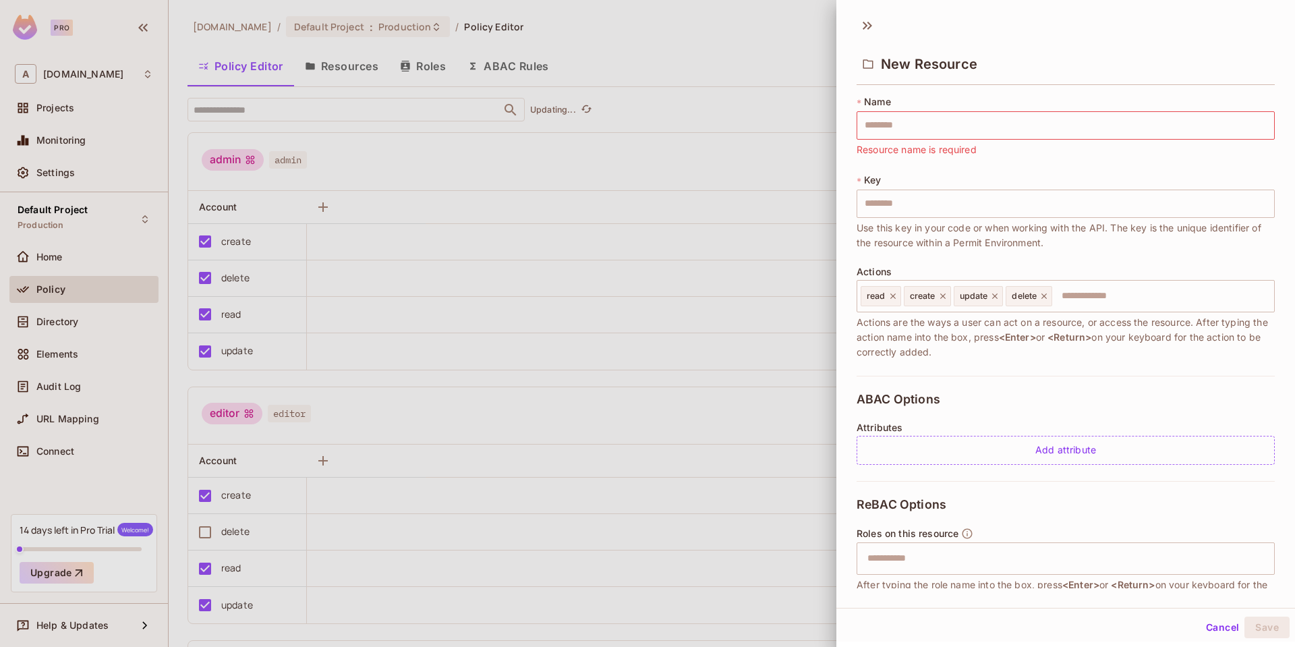
click at [760, 188] on div at bounding box center [647, 323] width 1295 height 647
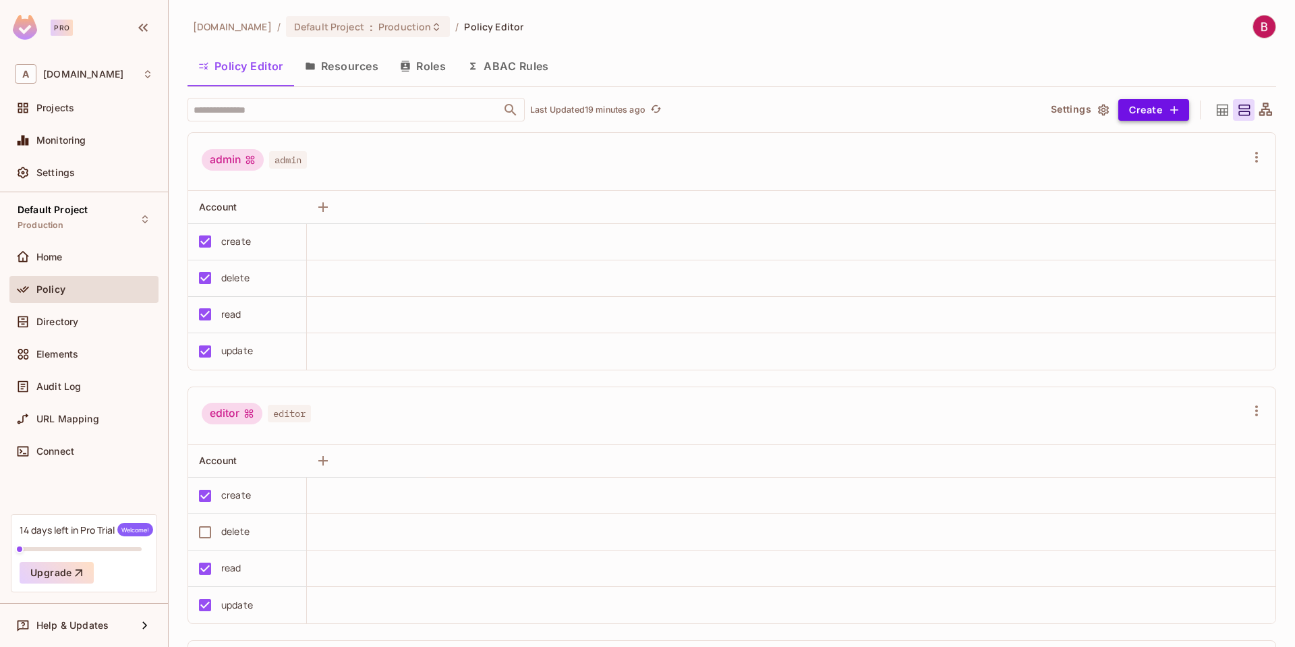
click at [1147, 109] on button "Create" at bounding box center [1153, 110] width 71 height 22
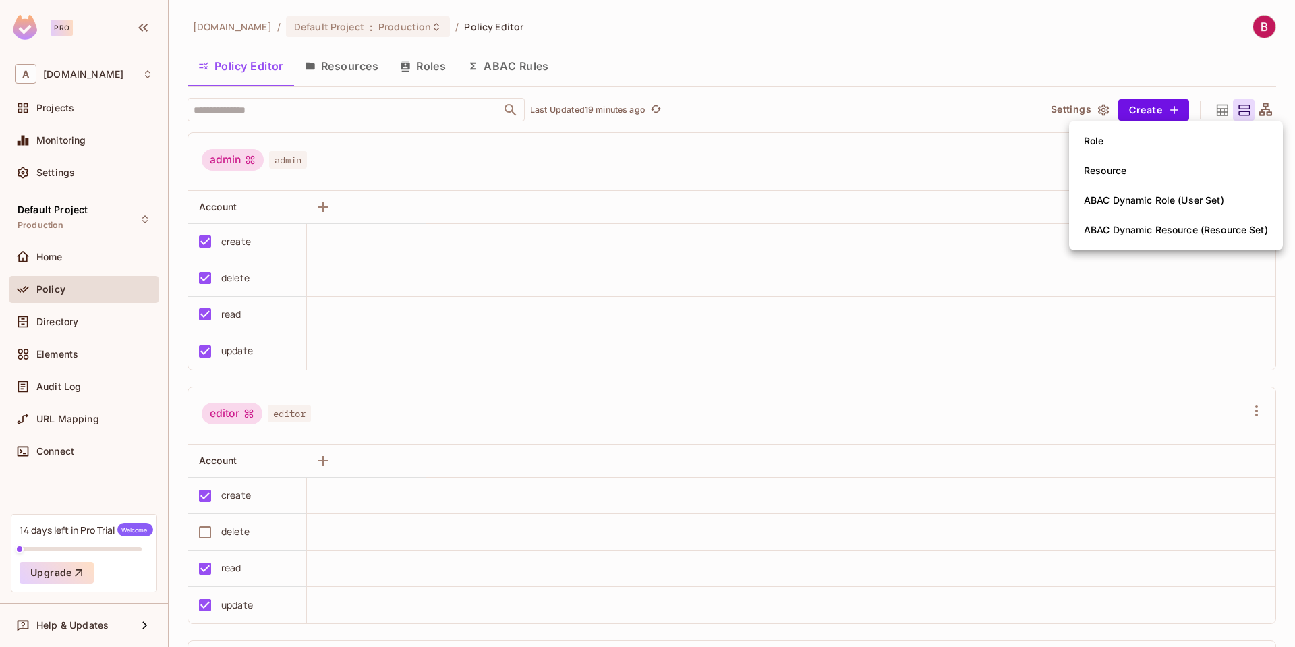
click at [1121, 134] on li "Role" at bounding box center [1176, 141] width 214 height 30
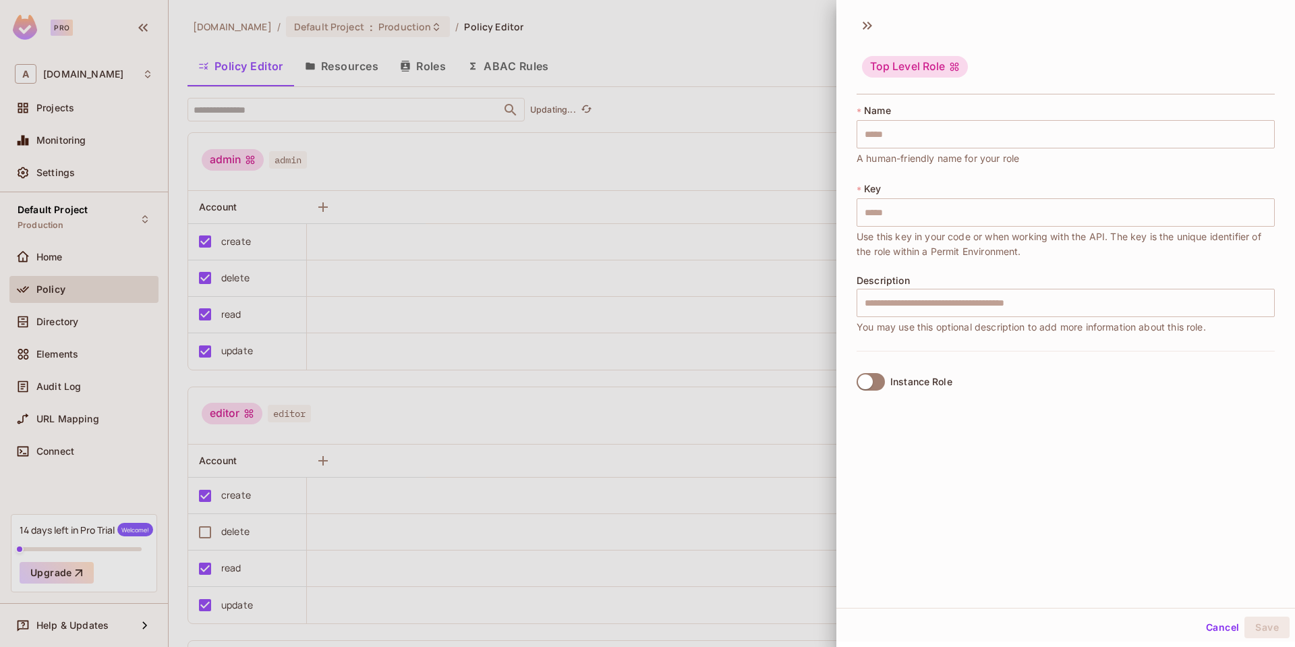
click at [793, 177] on div at bounding box center [647, 323] width 1295 height 647
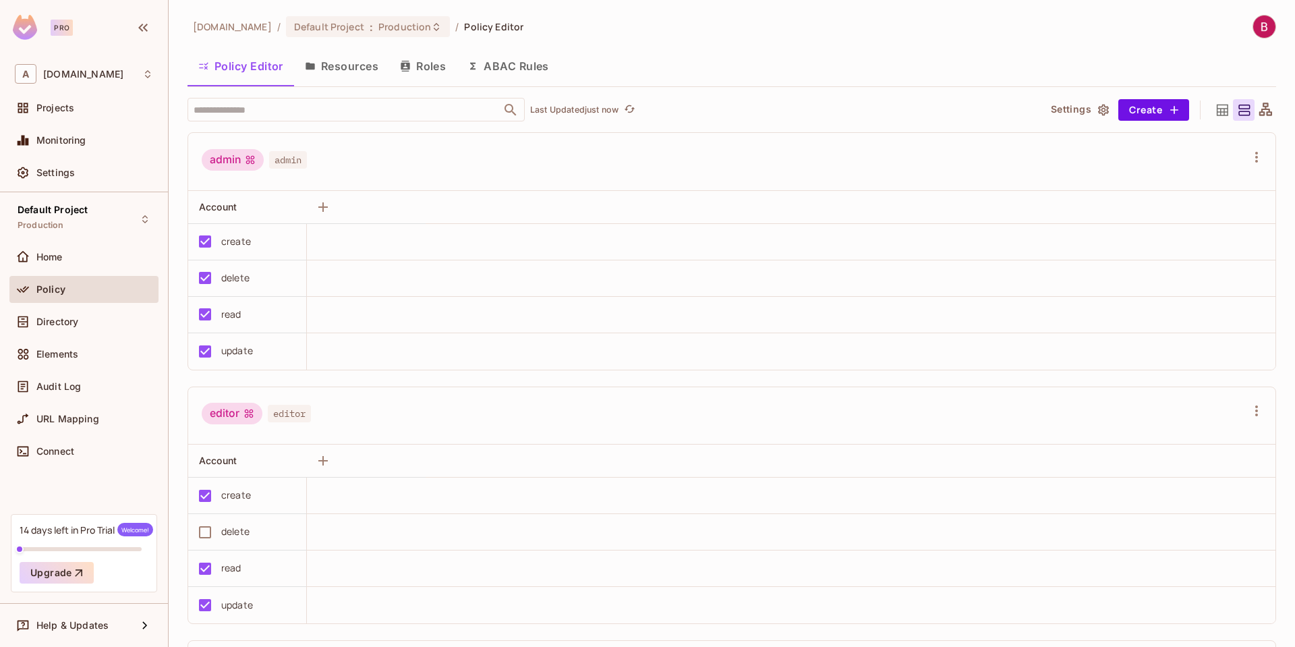
click at [341, 64] on button "Resources" at bounding box center [341, 66] width 95 height 34
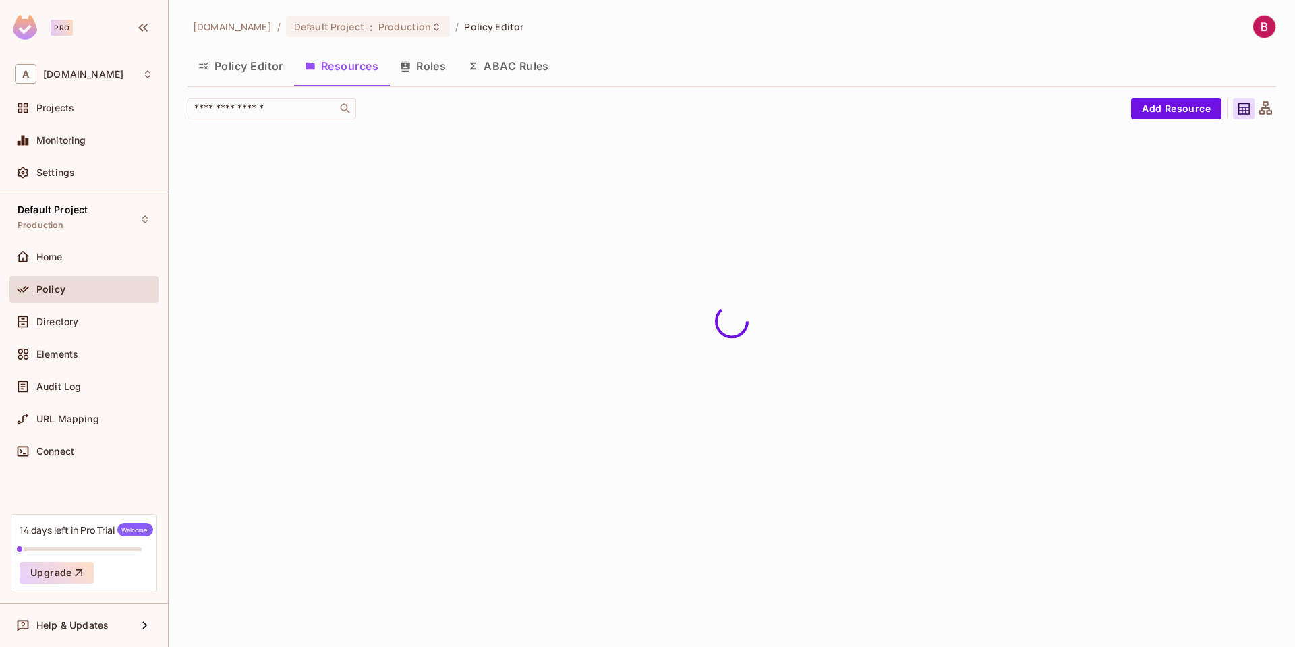
click at [511, 72] on button "ABAC Rules" at bounding box center [508, 66] width 103 height 34
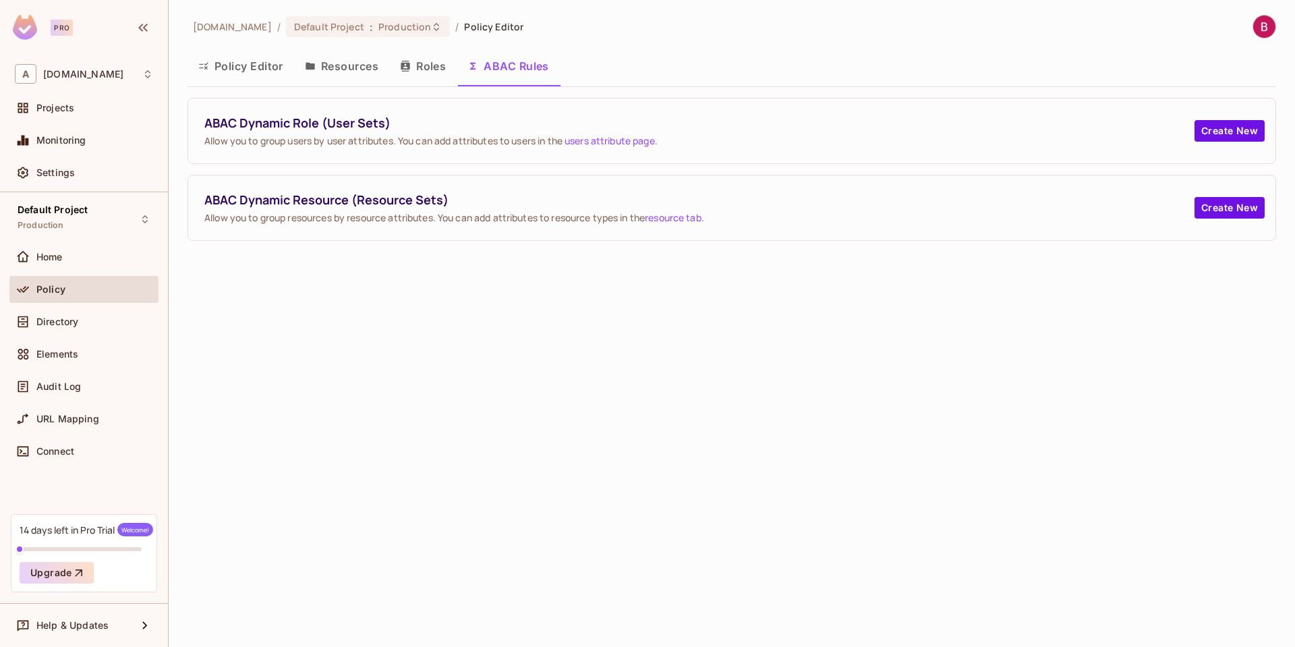
click at [944, 258] on div "[DOMAIN_NAME] / Default Project : Production / Policy Editor Policy Editor Reso…" at bounding box center [732, 323] width 1127 height 647
click at [1228, 130] on button "Create New" at bounding box center [1230, 131] width 70 height 22
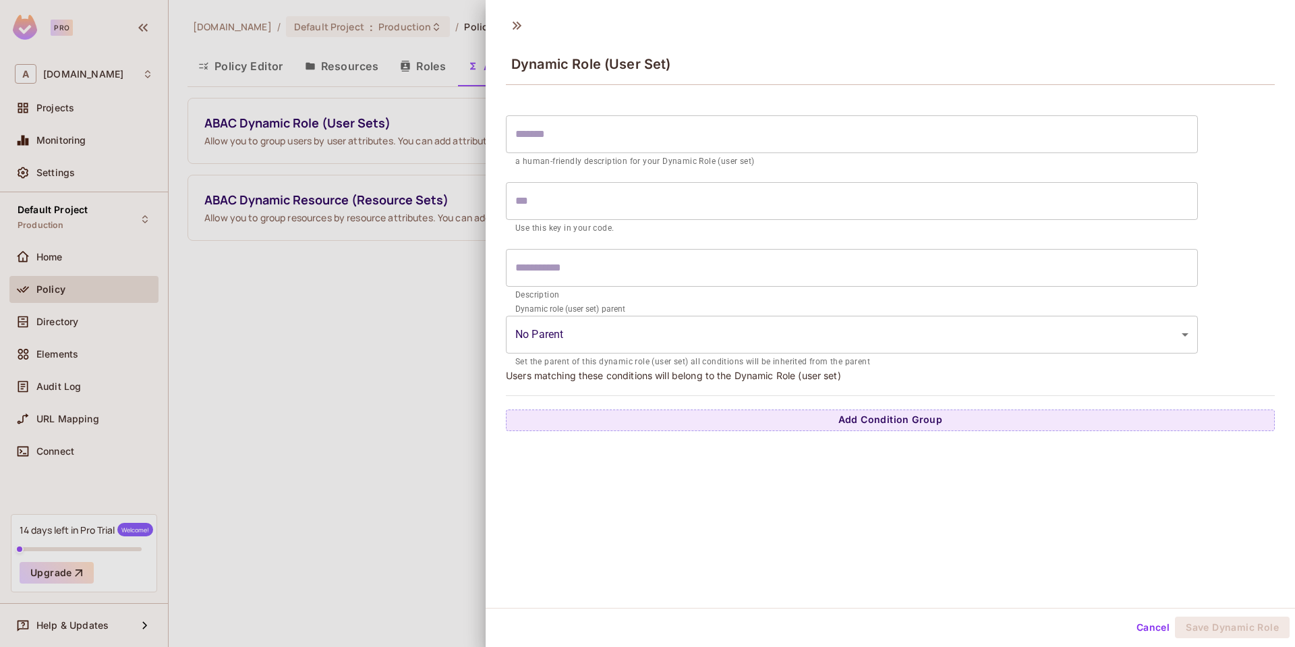
click at [617, 325] on body "Pro A [DOMAIN_NAME] Projects Monitoring Settings Default Project Production Hom…" at bounding box center [647, 323] width 1295 height 647
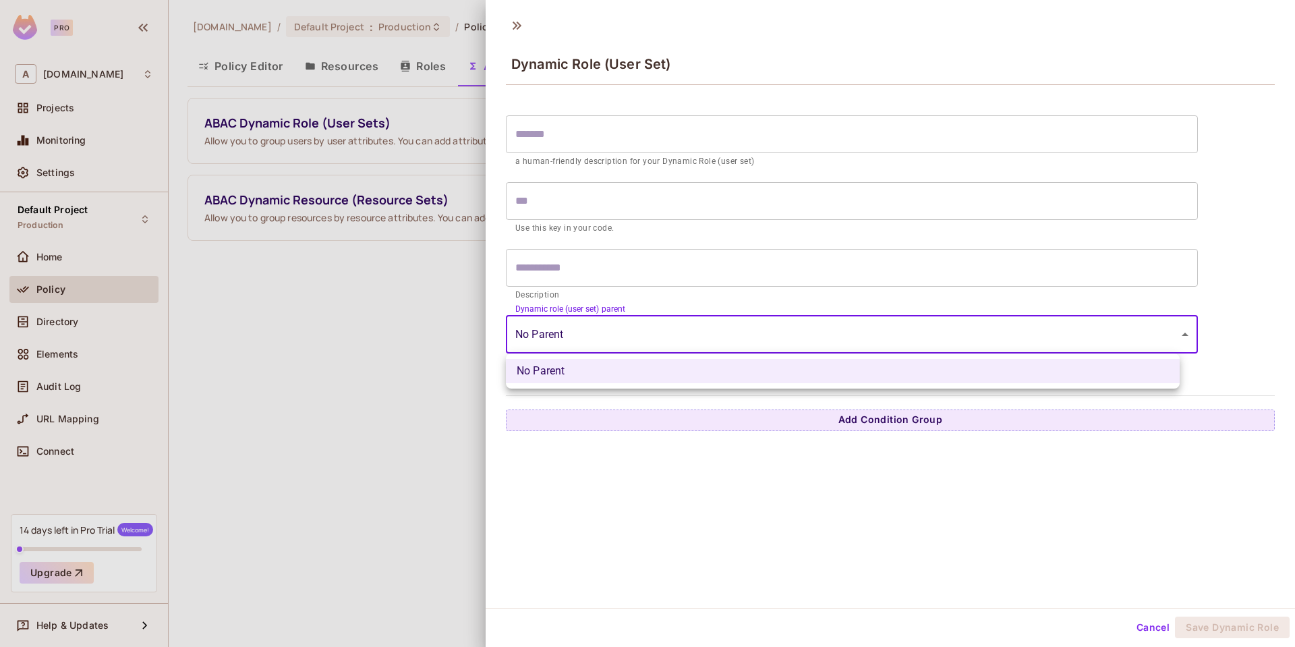
click at [430, 345] on div at bounding box center [647, 323] width 1295 height 647
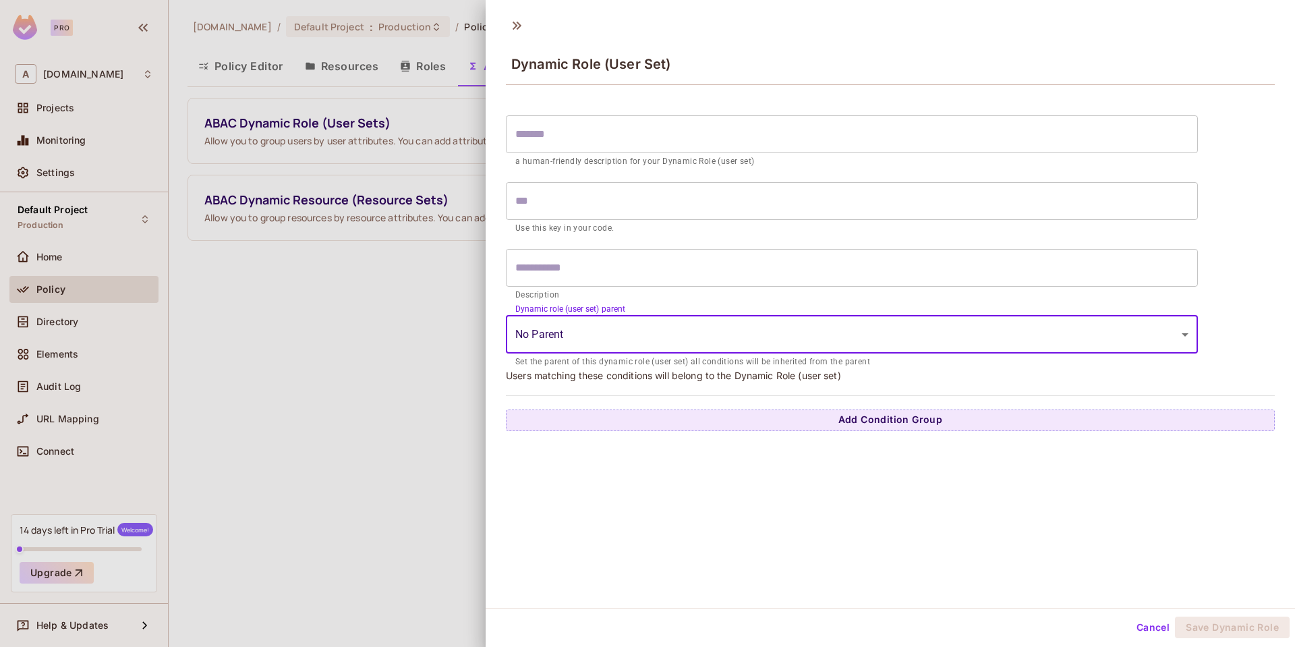
click at [454, 290] on div at bounding box center [647, 323] width 1295 height 647
